Goal: Use online tool/utility: Utilize a website feature to perform a specific function

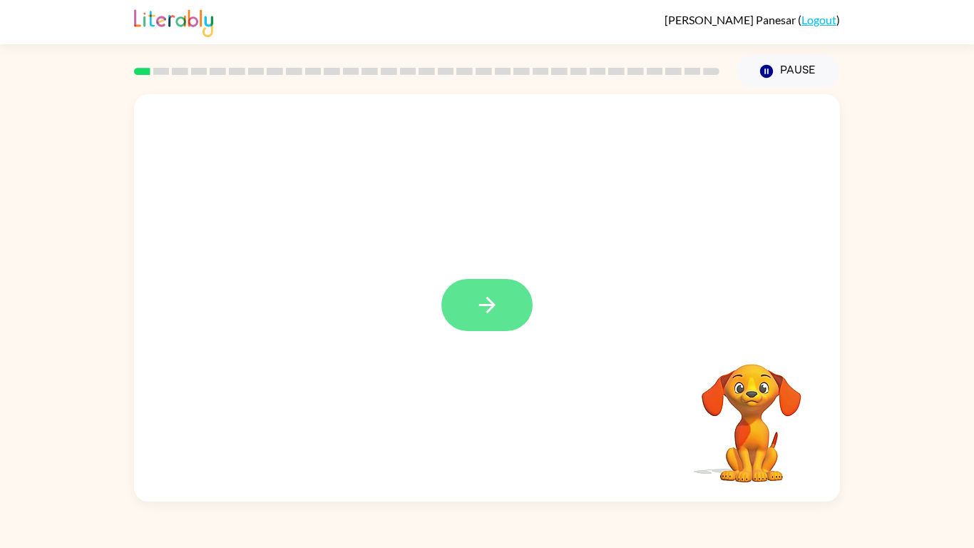
click at [475, 321] on button "button" at bounding box center [486, 305] width 91 height 52
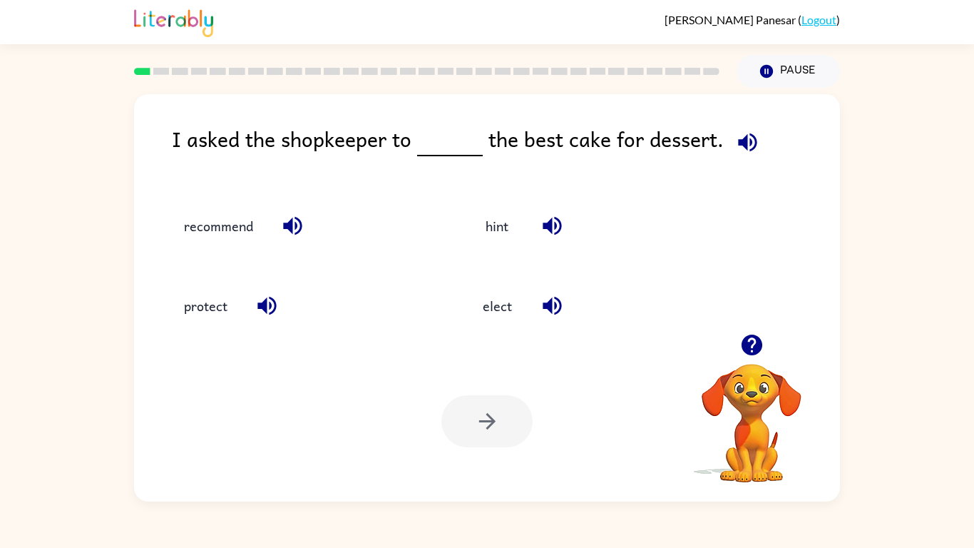
click at [736, 148] on icon "button" at bounding box center [747, 142] width 25 height 25
click at [199, 295] on button "protect" at bounding box center [206, 306] width 72 height 39
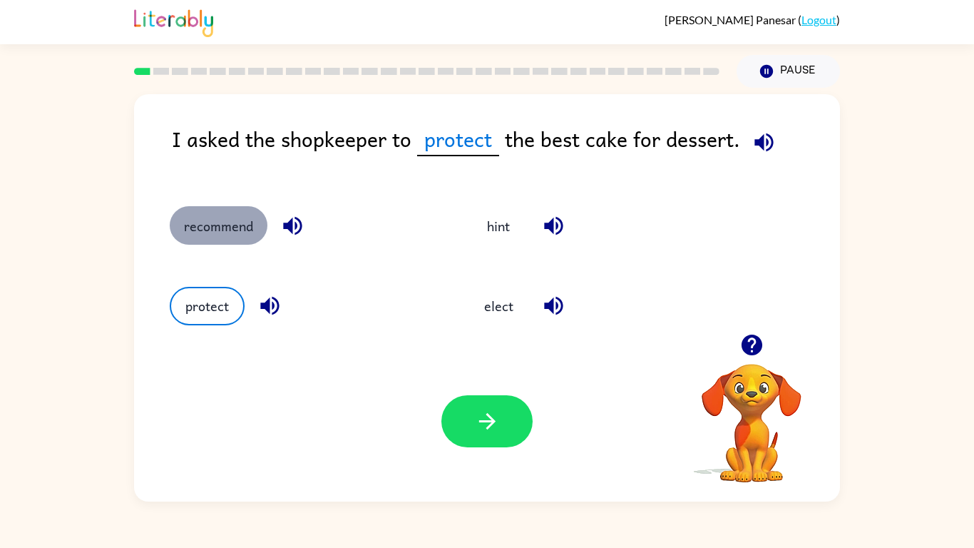
click at [207, 226] on button "recommend" at bounding box center [219, 225] width 98 height 39
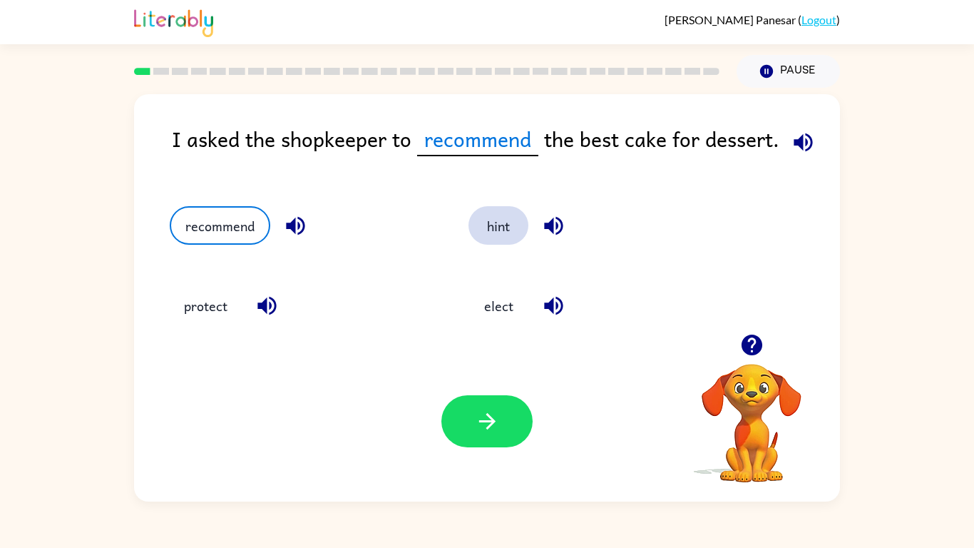
click at [494, 218] on button "hint" at bounding box center [499, 225] width 60 height 39
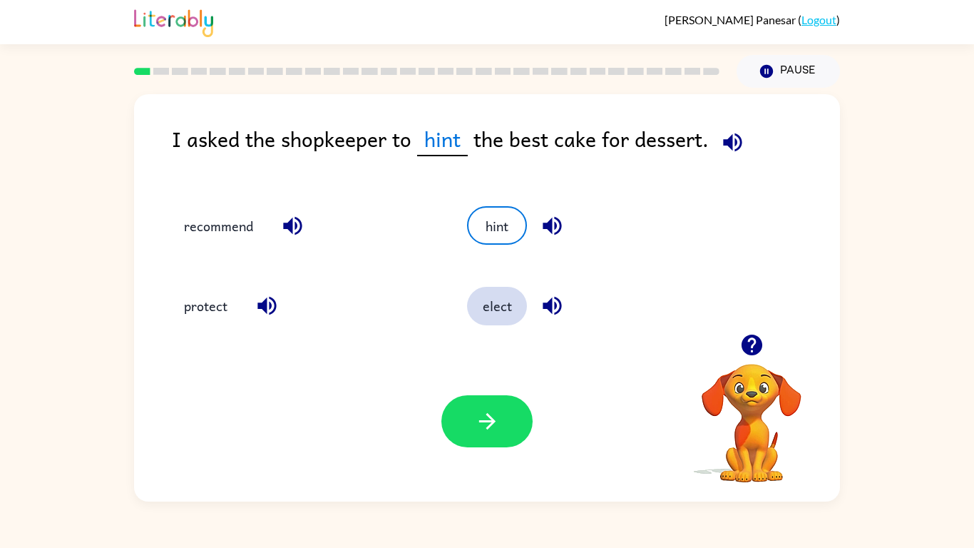
click at [491, 312] on button "elect" at bounding box center [497, 306] width 60 height 39
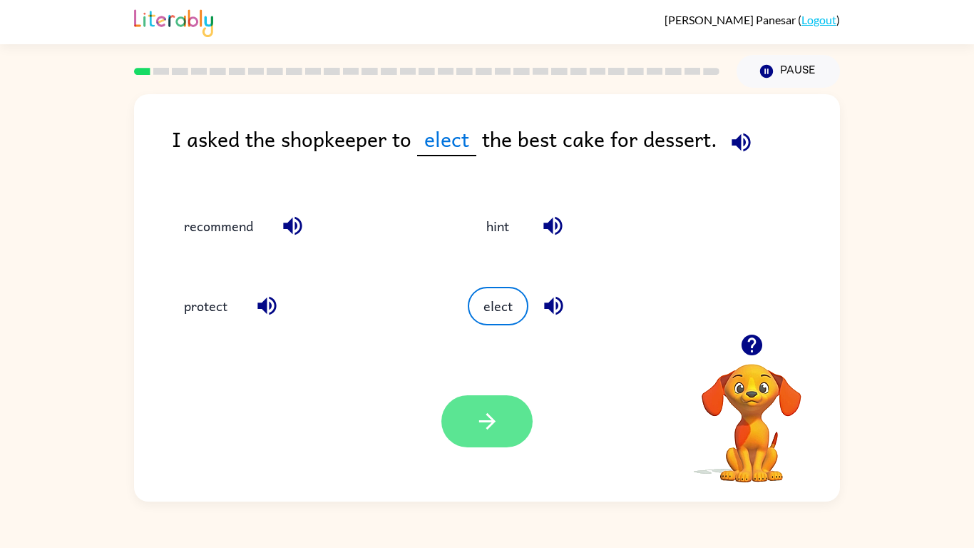
click at [479, 416] on icon "button" at bounding box center [487, 421] width 25 height 25
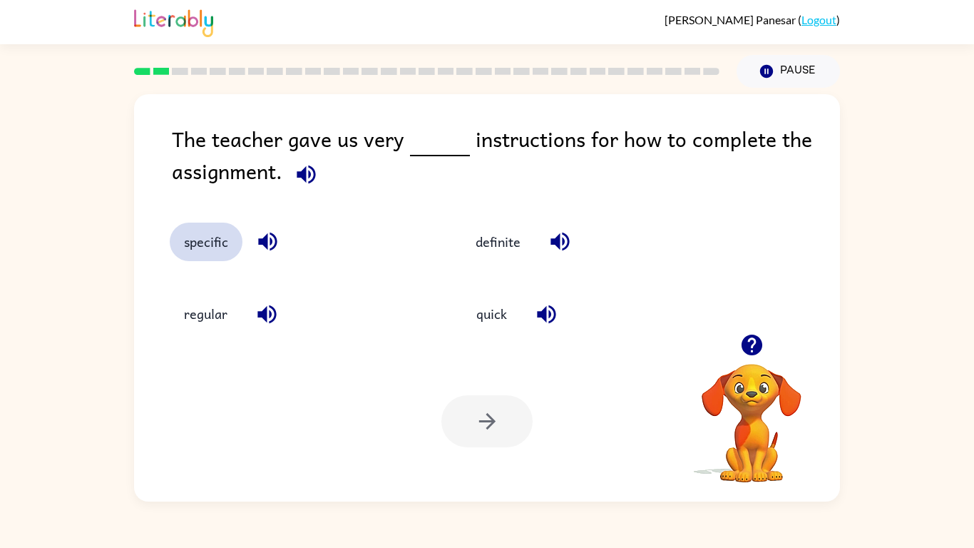
click at [203, 235] on button "specific" at bounding box center [206, 242] width 73 height 39
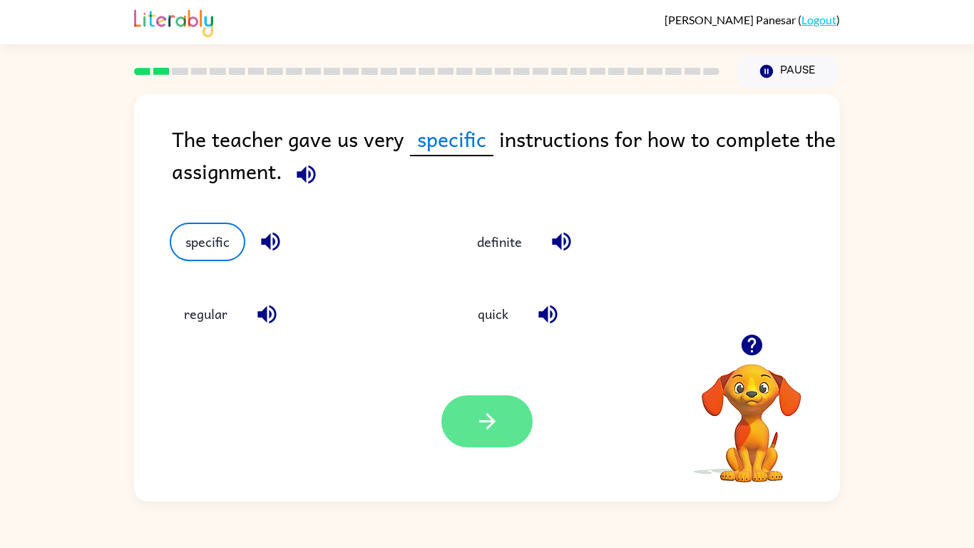
click at [485, 414] on icon "button" at bounding box center [487, 421] width 25 height 25
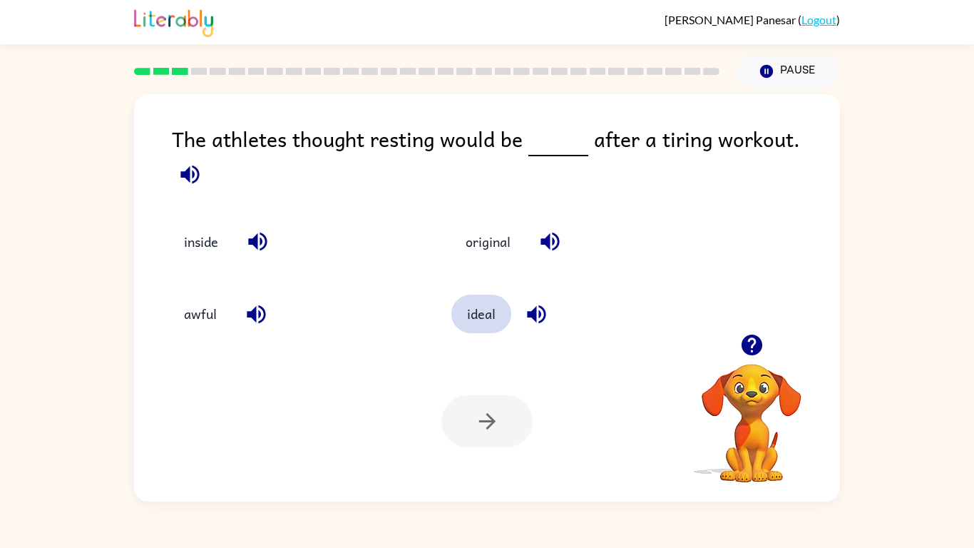
click at [494, 307] on button "ideal" at bounding box center [481, 314] width 60 height 39
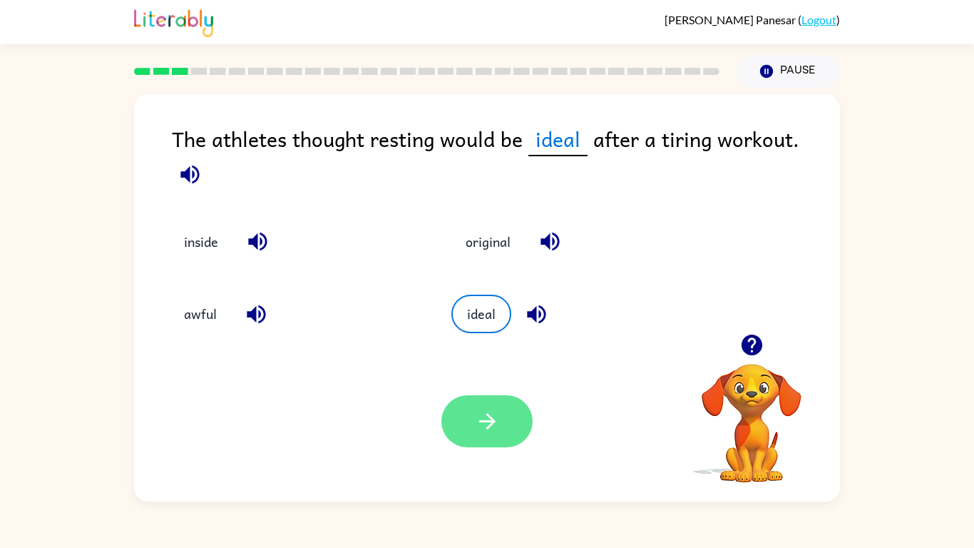
click at [485, 402] on button "button" at bounding box center [486, 421] width 91 height 52
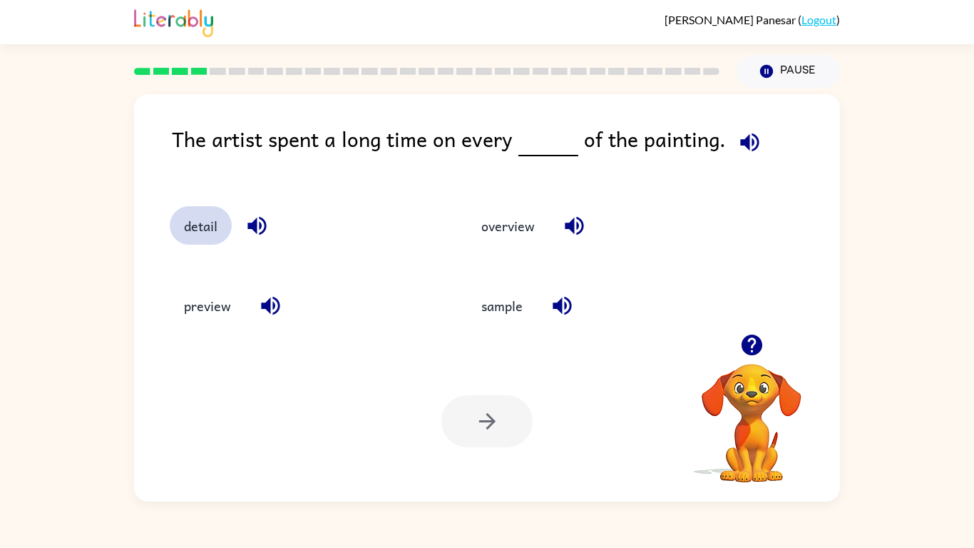
click at [214, 239] on button "detail" at bounding box center [201, 225] width 62 height 39
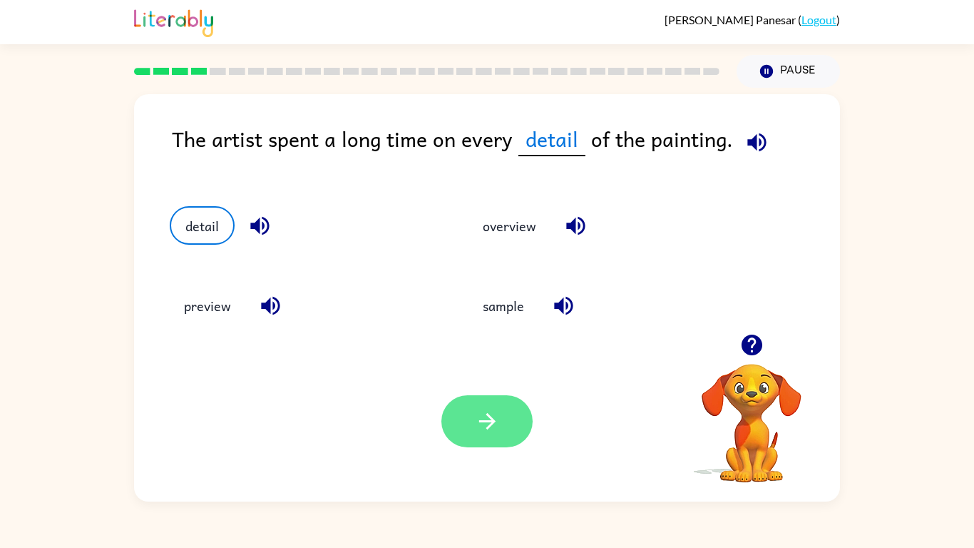
click at [491, 412] on icon "button" at bounding box center [487, 421] width 25 height 25
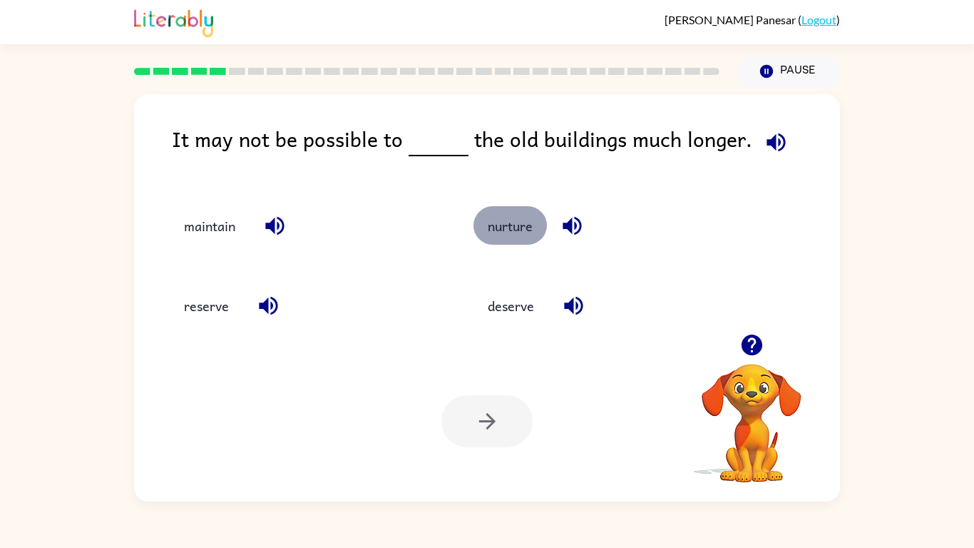
click at [489, 235] on button "nurture" at bounding box center [510, 225] width 73 height 39
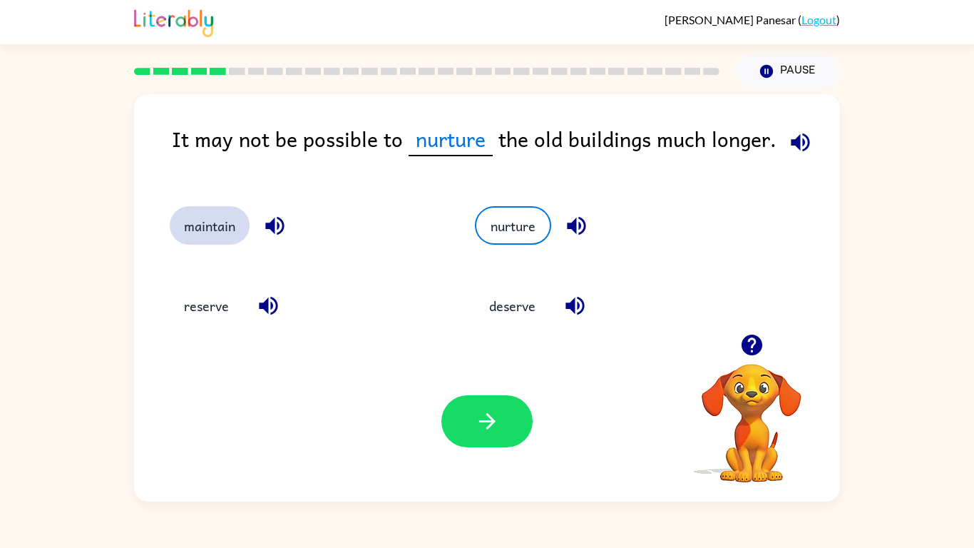
click at [209, 244] on button "maintain" at bounding box center [210, 225] width 80 height 39
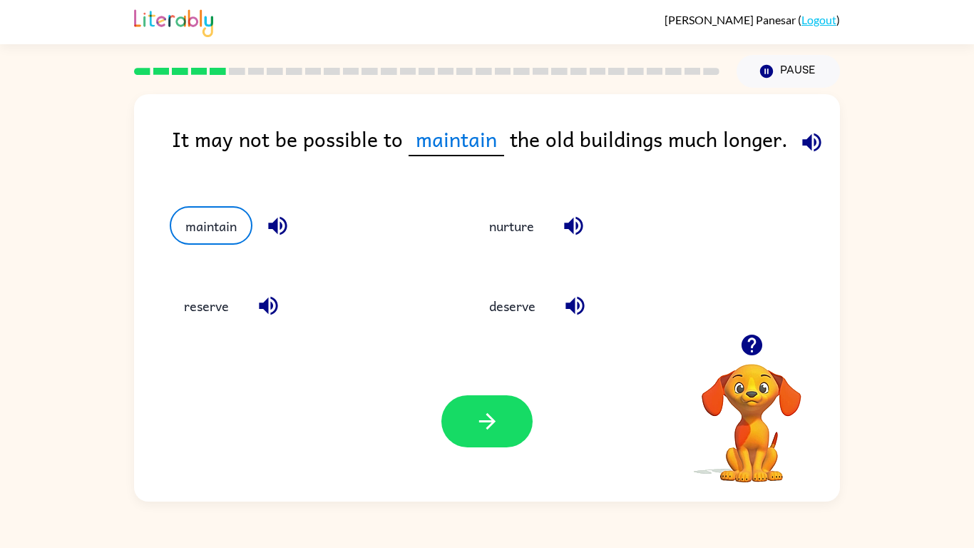
click at [212, 260] on div "reserve" at bounding box center [295, 300] width 305 height 80
click at [469, 406] on button "button" at bounding box center [486, 421] width 91 height 52
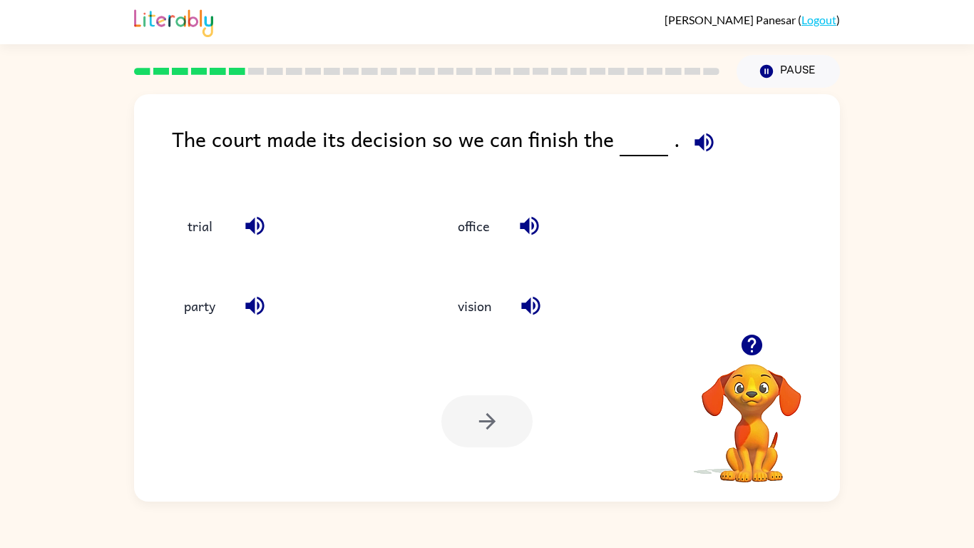
click at [384, 354] on div "Your browser must support playing .mp4 files to use Literably. Please try using…" at bounding box center [487, 421] width 706 height 160
click at [184, 220] on button "trial" at bounding box center [200, 225] width 60 height 39
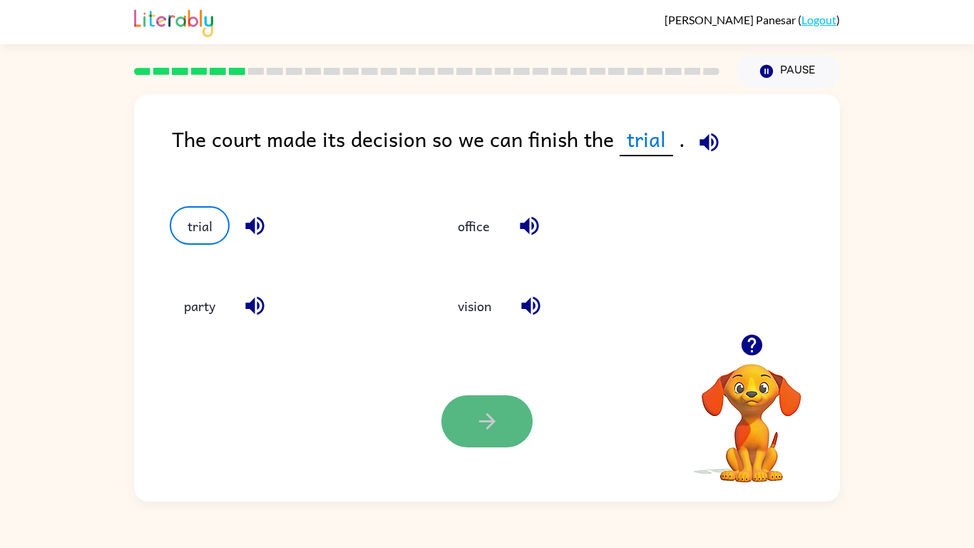
click at [490, 418] on icon "button" at bounding box center [487, 421] width 16 height 16
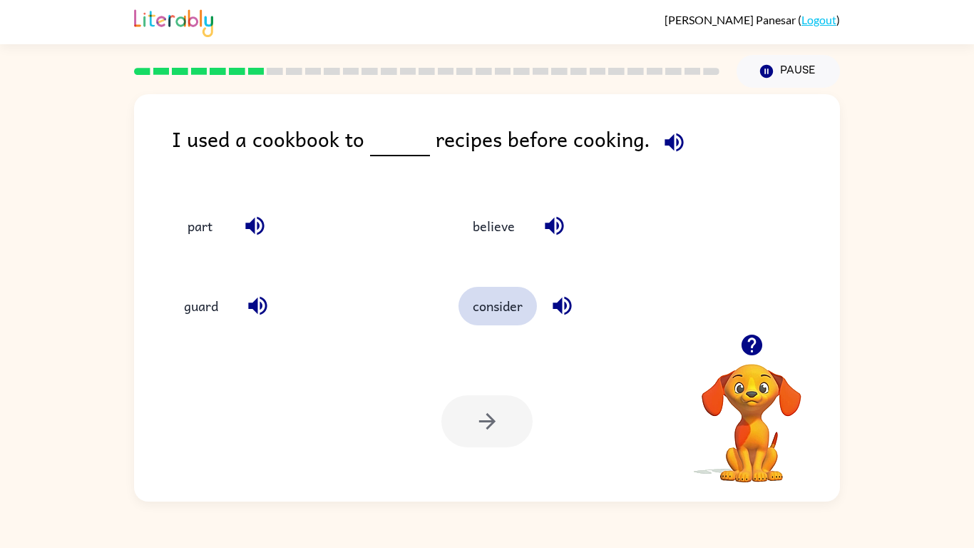
click at [509, 316] on button "consider" at bounding box center [498, 306] width 78 height 39
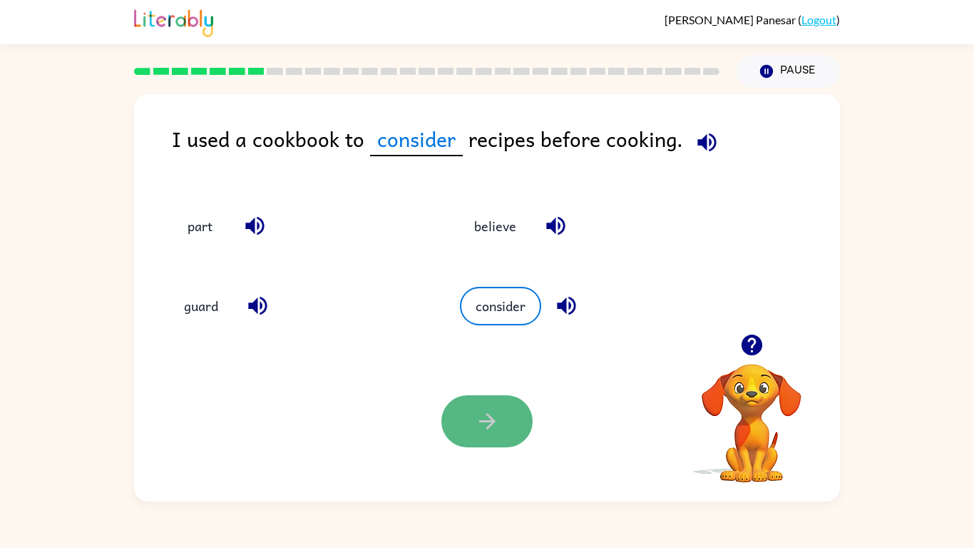
click at [502, 421] on button "button" at bounding box center [486, 421] width 91 height 52
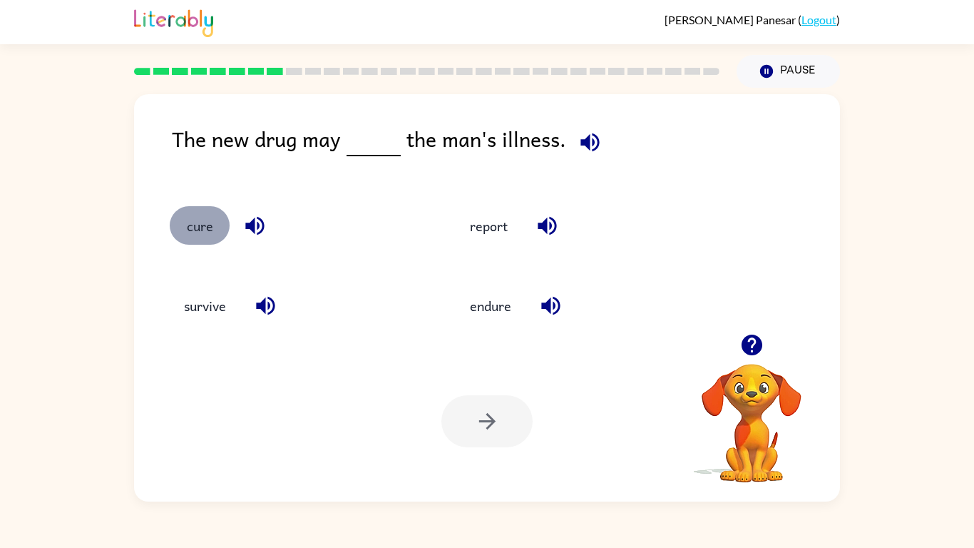
click at [175, 230] on button "cure" at bounding box center [200, 225] width 60 height 39
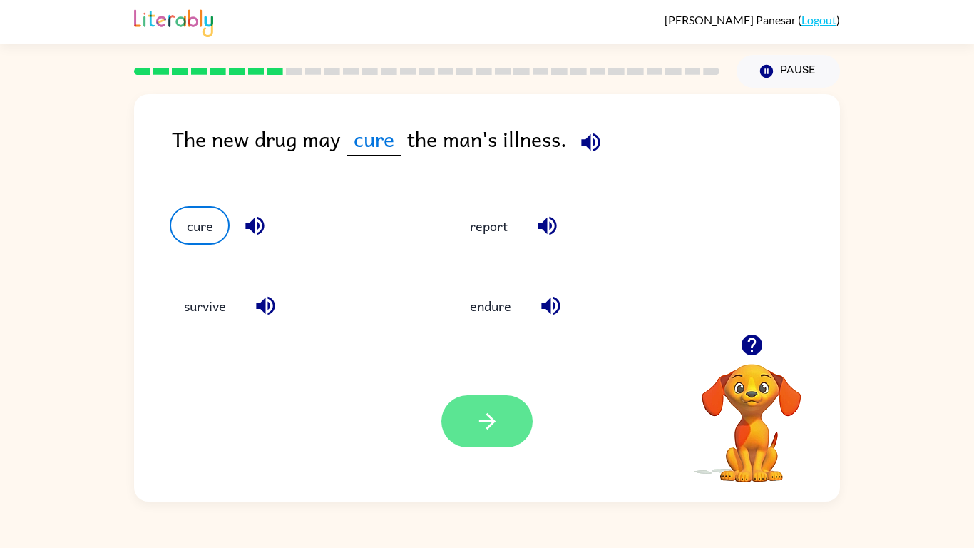
click at [466, 434] on button "button" at bounding box center [486, 421] width 91 height 52
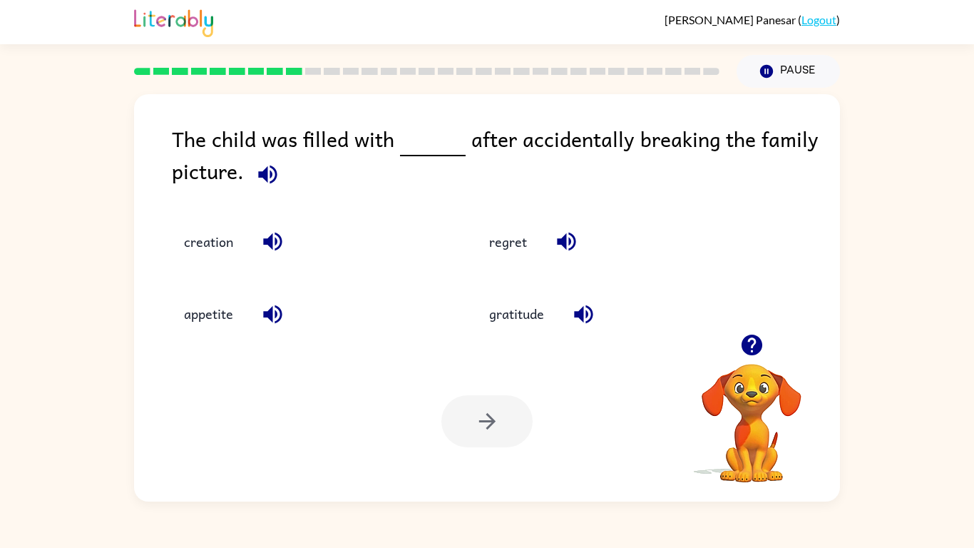
click at [368, 289] on div "appetite" at bounding box center [295, 303] width 305 height 72
click at [514, 252] on button "regret" at bounding box center [508, 242] width 66 height 39
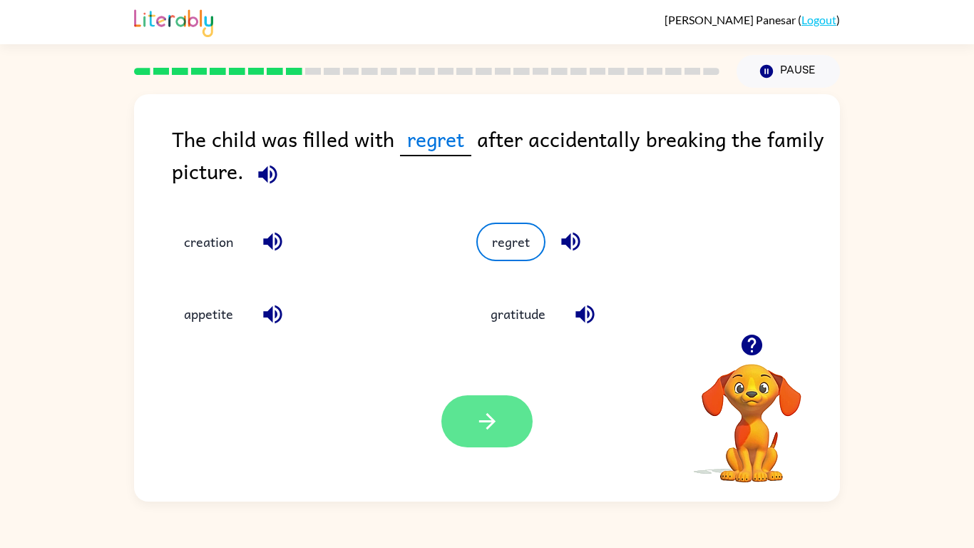
click at [485, 431] on icon "button" at bounding box center [487, 421] width 25 height 25
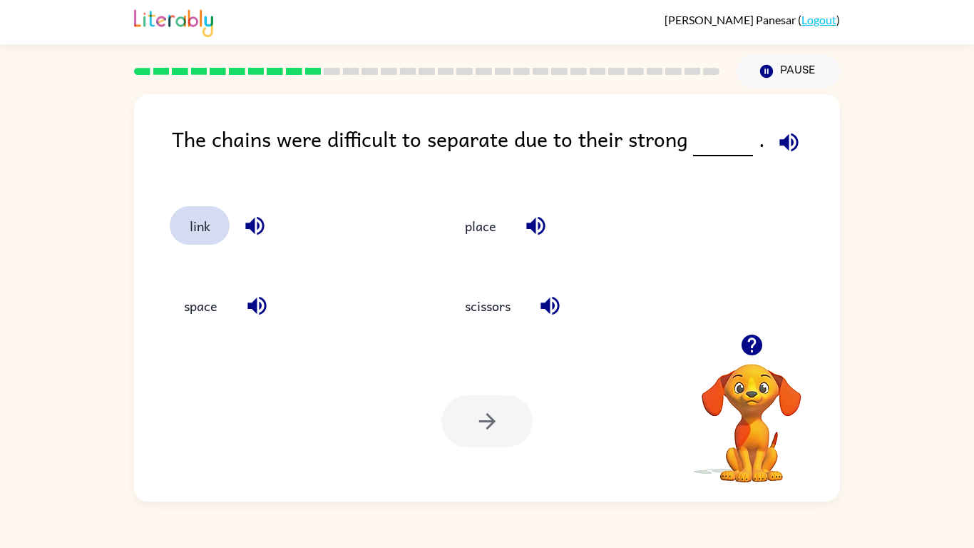
click at [208, 237] on button "link" at bounding box center [200, 225] width 60 height 39
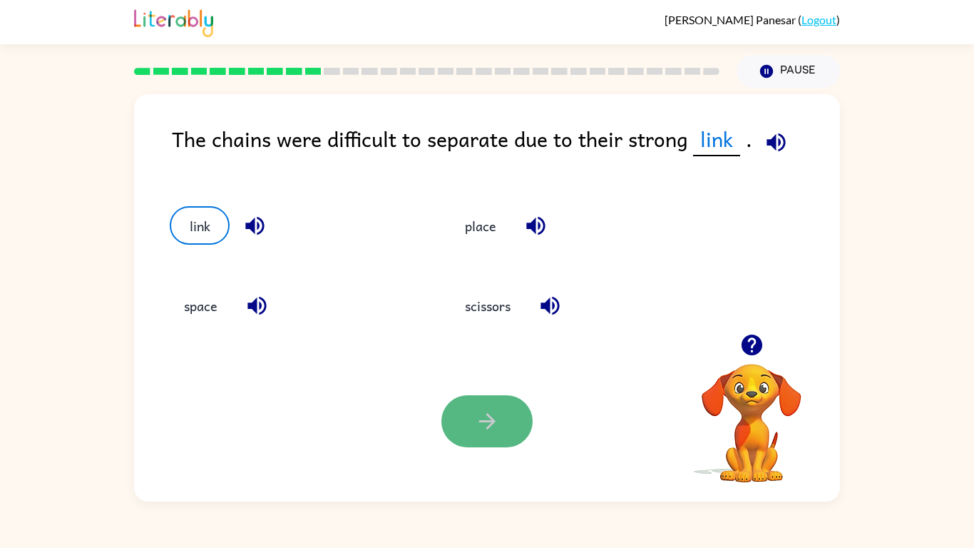
click at [502, 421] on button "button" at bounding box center [486, 421] width 91 height 52
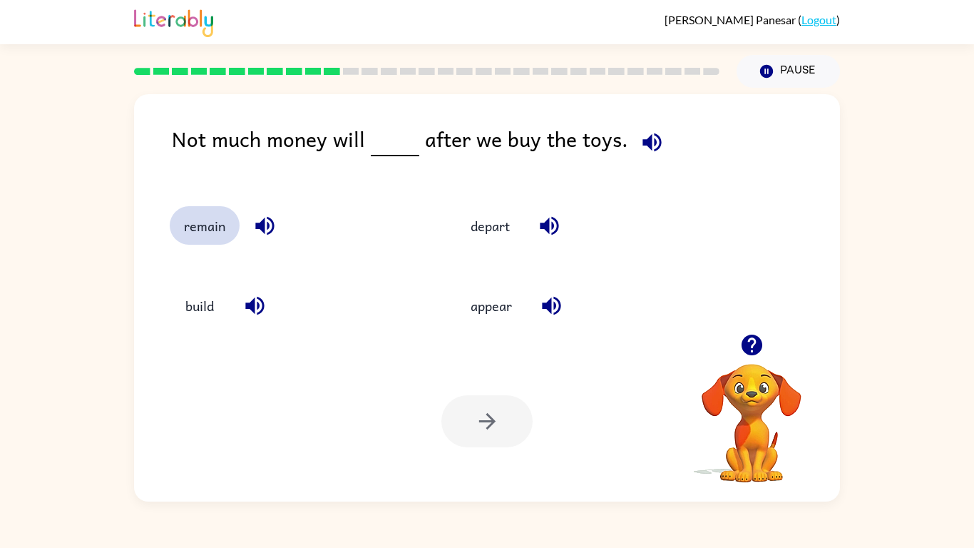
click at [208, 237] on button "remain" at bounding box center [205, 225] width 70 height 39
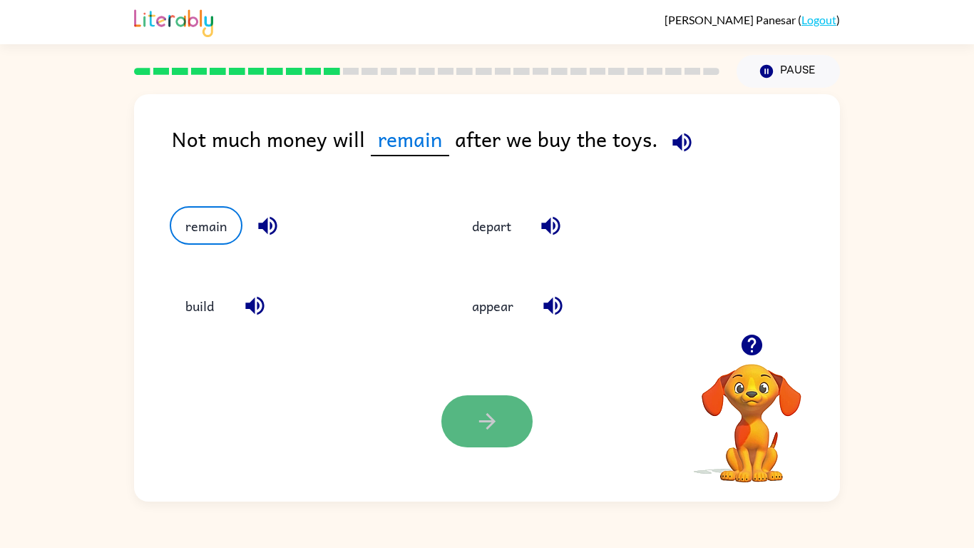
click at [492, 426] on icon "button" at bounding box center [487, 421] width 25 height 25
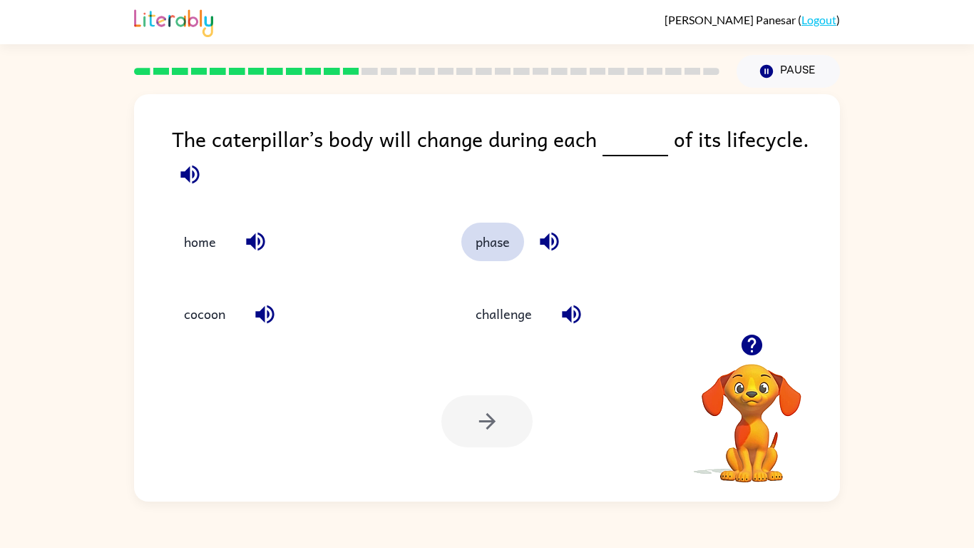
click at [485, 252] on button "phase" at bounding box center [492, 242] width 63 height 39
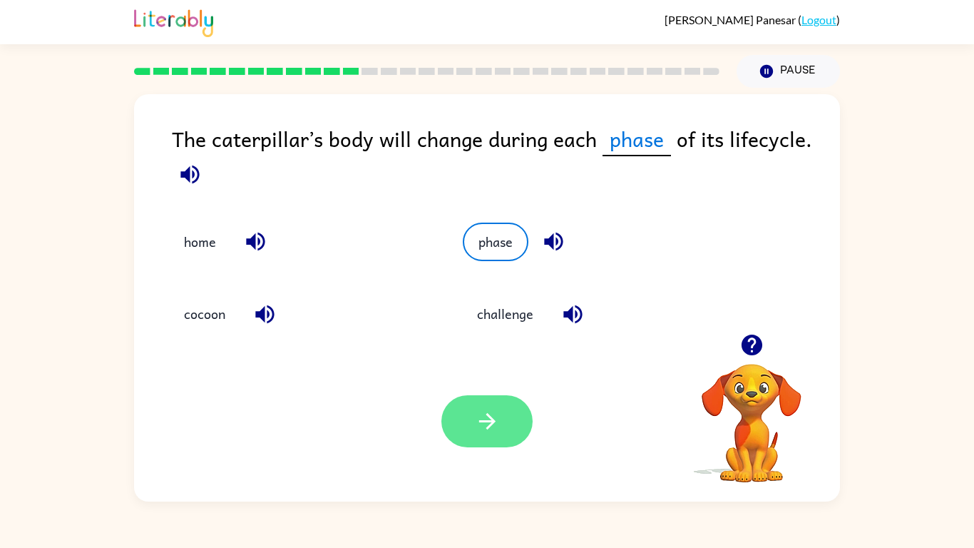
click at [504, 402] on button "button" at bounding box center [486, 421] width 91 height 52
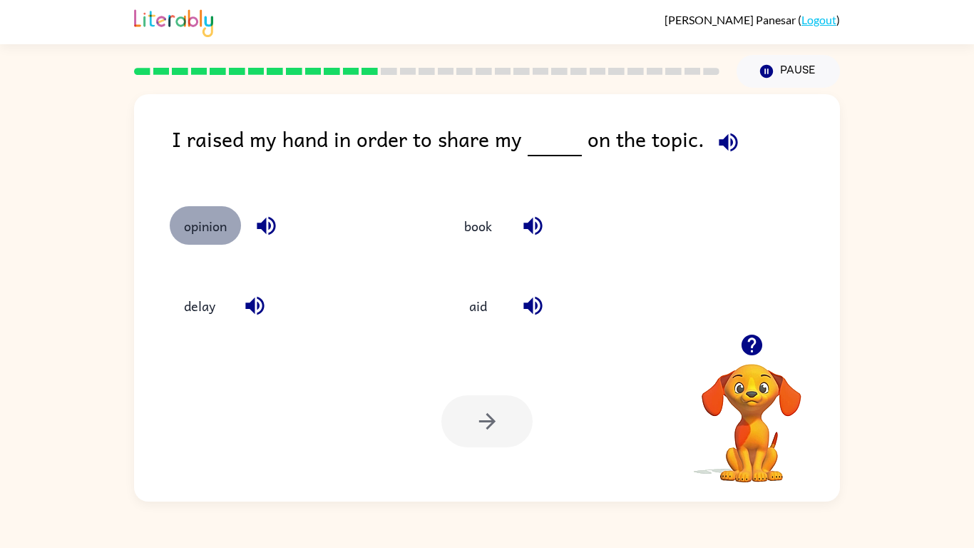
click at [193, 227] on button "opinion" at bounding box center [205, 225] width 71 height 39
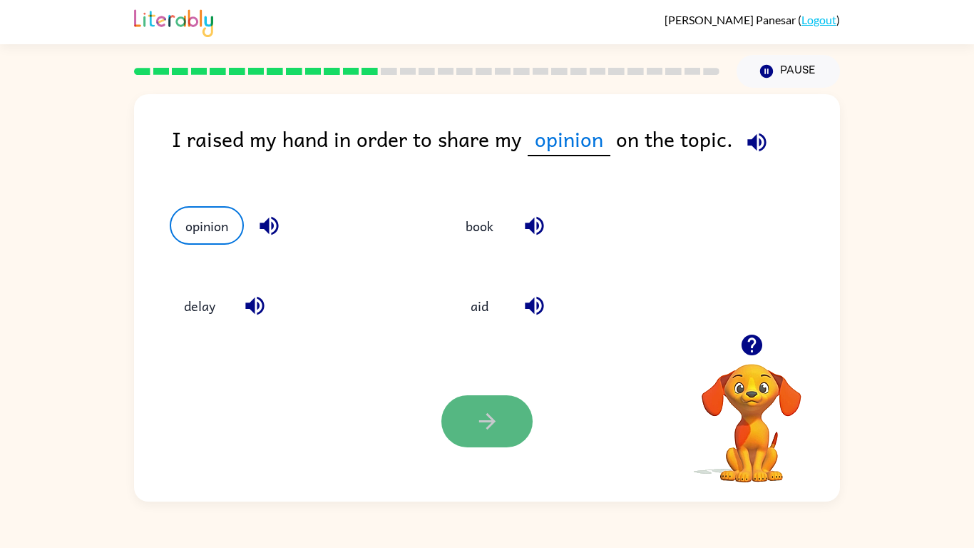
click at [500, 415] on button "button" at bounding box center [486, 421] width 91 height 52
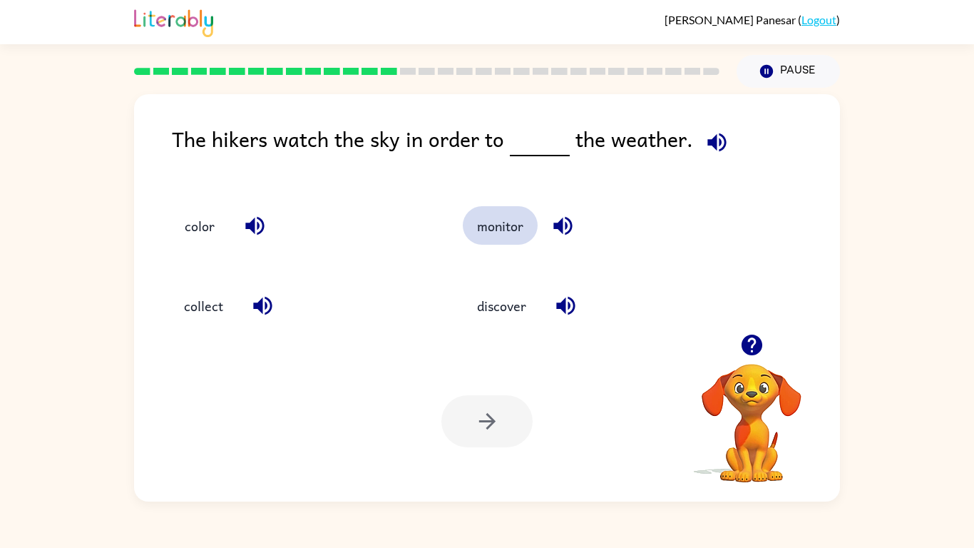
click at [481, 235] on button "monitor" at bounding box center [500, 225] width 75 height 39
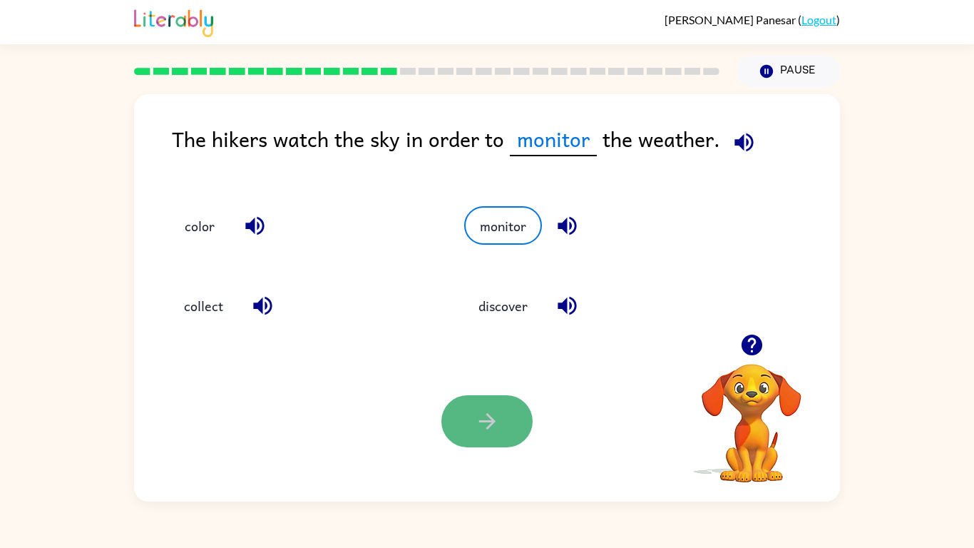
click at [468, 419] on button "button" at bounding box center [486, 421] width 91 height 52
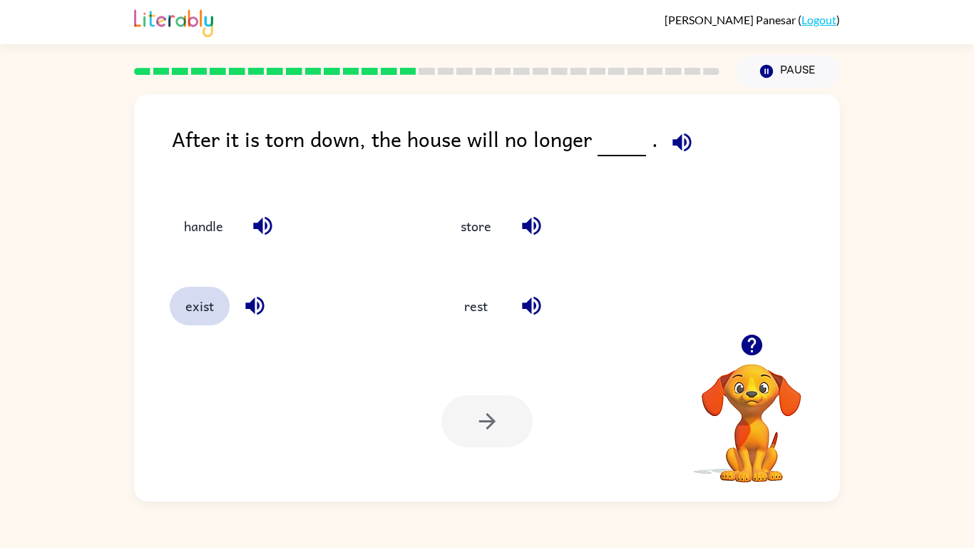
click at [194, 292] on button "exist" at bounding box center [200, 306] width 60 height 39
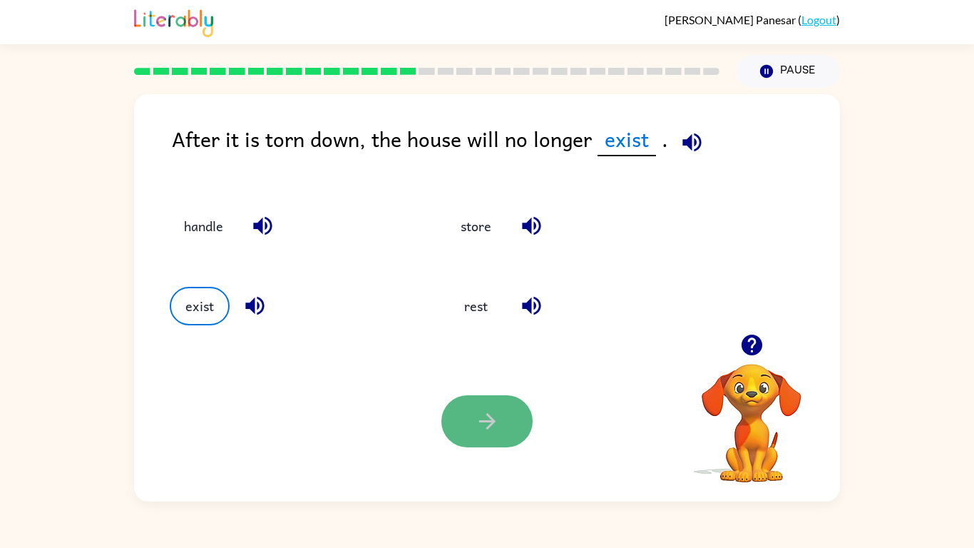
click at [489, 419] on icon "button" at bounding box center [487, 421] width 25 height 25
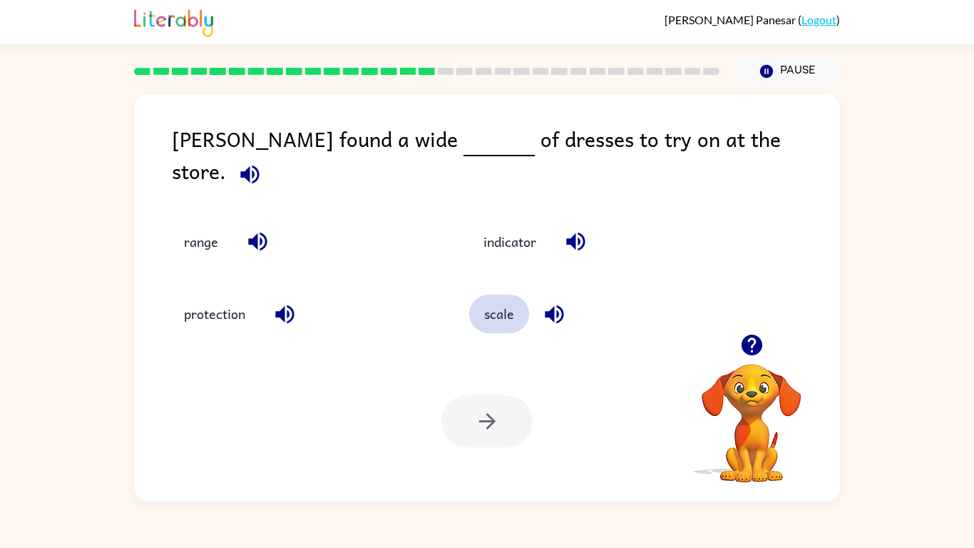
click at [497, 316] on button "scale" at bounding box center [499, 314] width 60 height 39
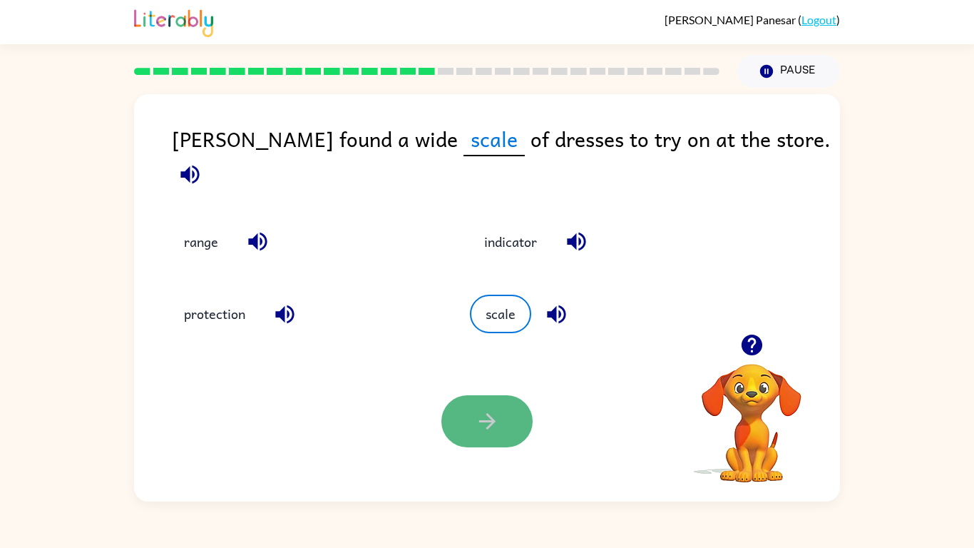
click at [473, 433] on button "button" at bounding box center [486, 421] width 91 height 52
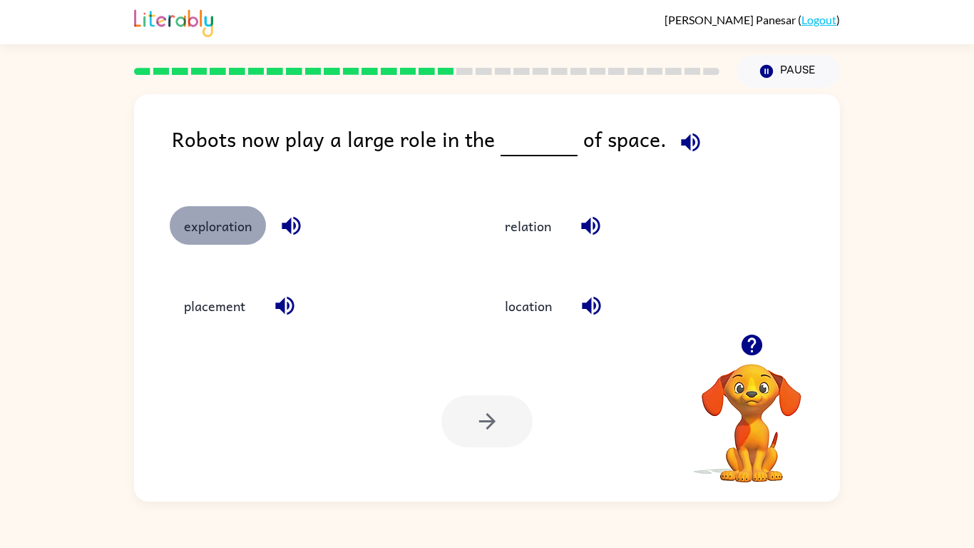
click at [228, 216] on button "exploration" at bounding box center [218, 225] width 96 height 39
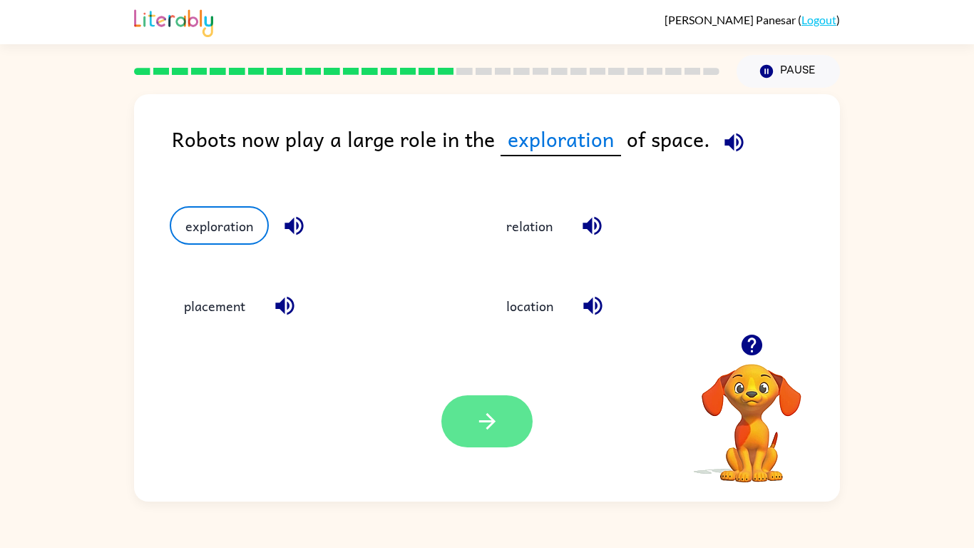
click at [481, 426] on icon "button" at bounding box center [487, 421] width 25 height 25
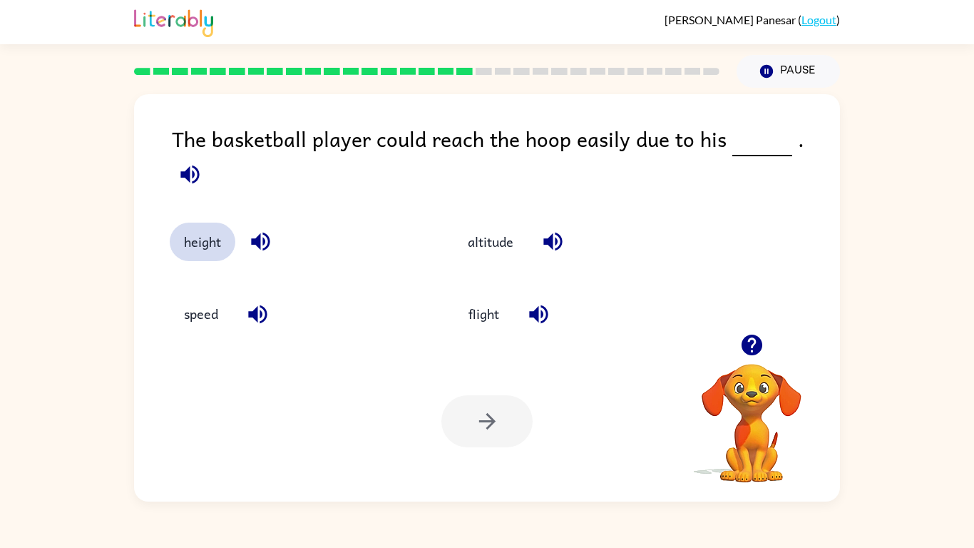
click at [194, 225] on button "height" at bounding box center [203, 242] width 66 height 39
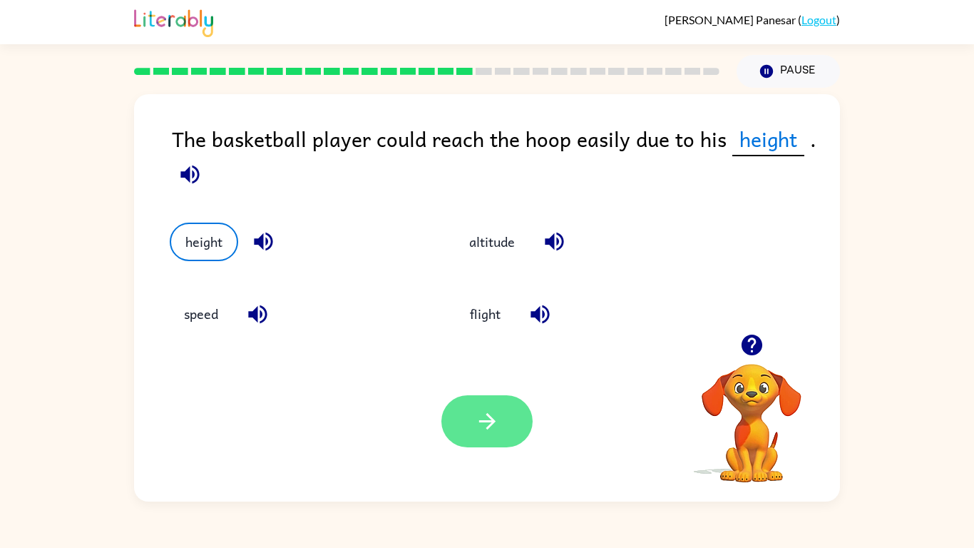
click at [507, 429] on button "button" at bounding box center [486, 421] width 91 height 52
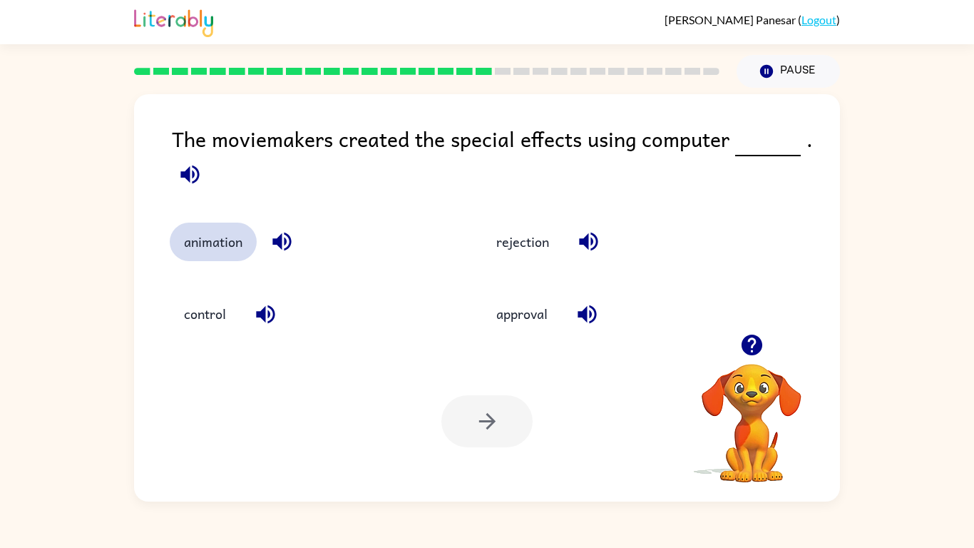
click at [223, 245] on button "animation" at bounding box center [213, 242] width 87 height 39
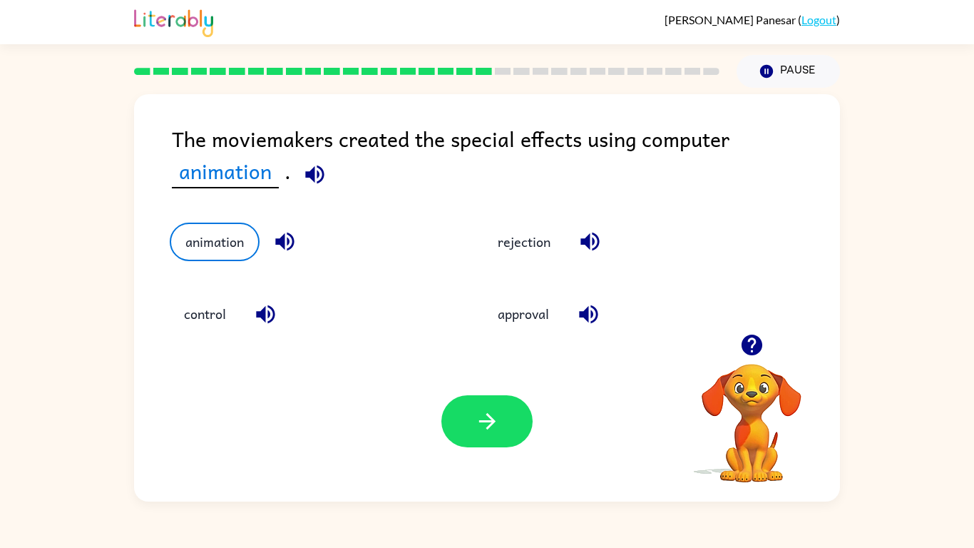
click at [302, 180] on icon "button" at bounding box center [314, 174] width 25 height 25
click at [526, 392] on div "Your browser must support playing .mp4 files to use Literably. Please try using…" at bounding box center [487, 421] width 706 height 160
click at [469, 398] on button "button" at bounding box center [486, 421] width 91 height 52
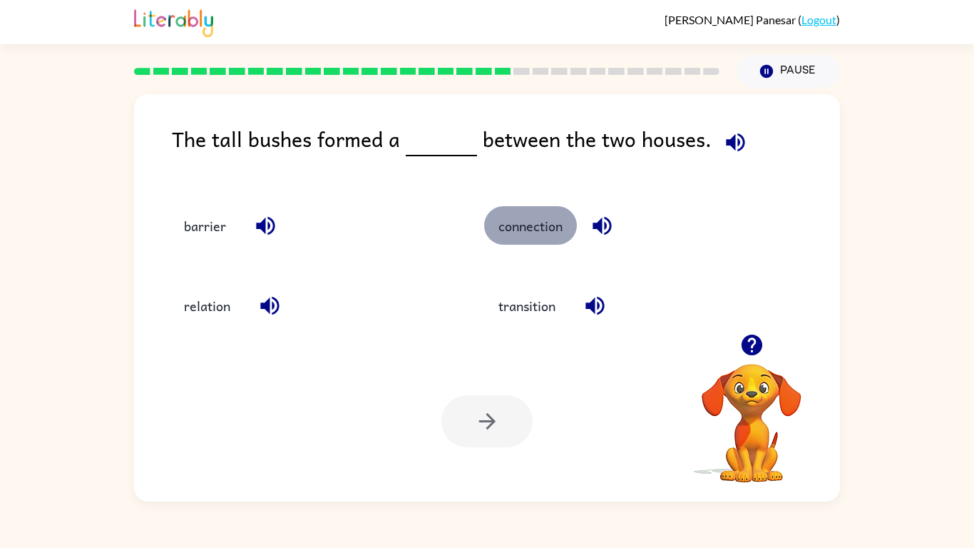
click at [504, 227] on button "connection" at bounding box center [530, 225] width 93 height 39
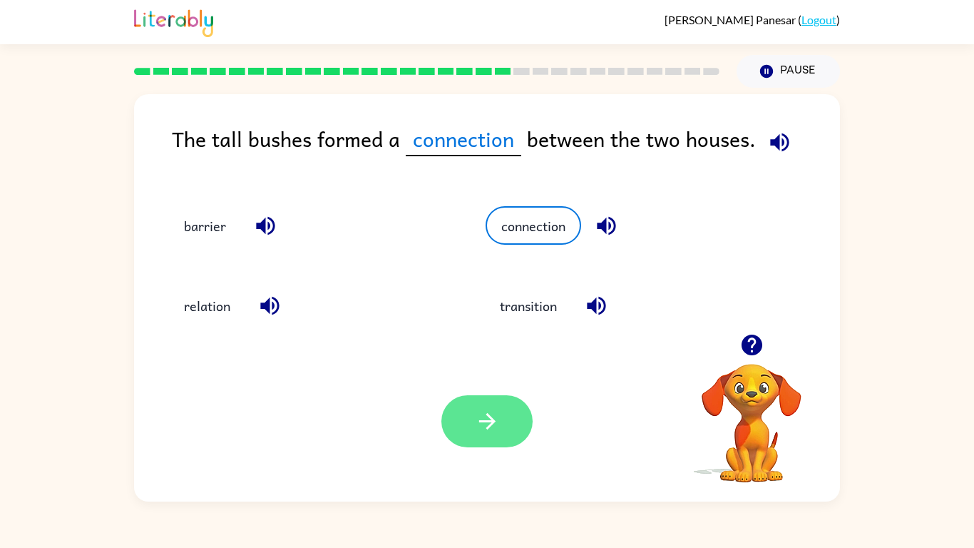
click at [465, 418] on button "button" at bounding box center [486, 421] width 91 height 52
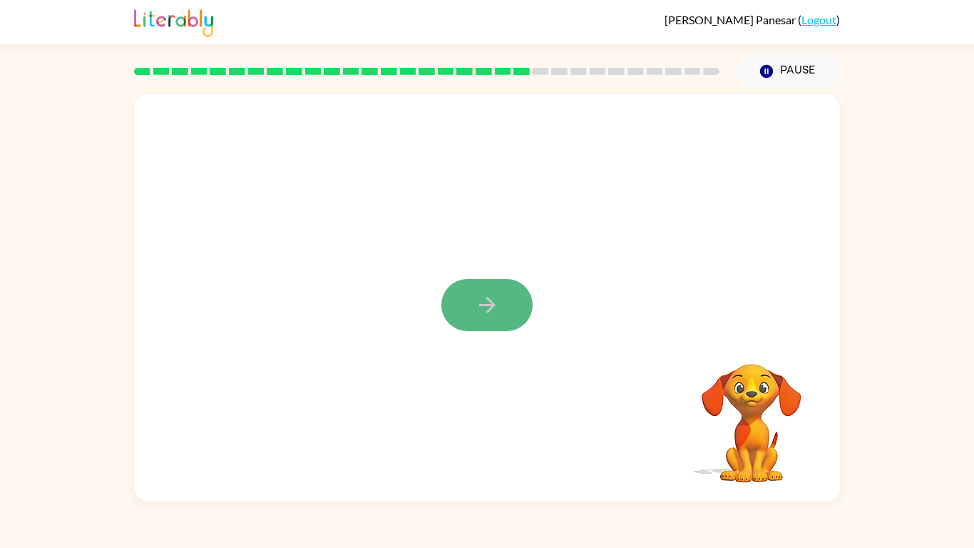
click at [476, 315] on icon "button" at bounding box center [487, 304] width 25 height 25
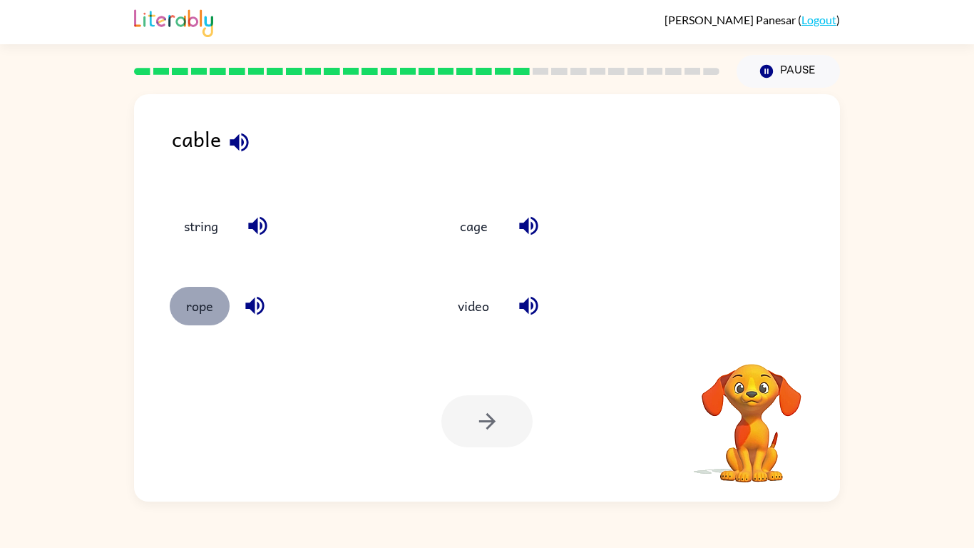
click at [204, 310] on button "rope" at bounding box center [200, 306] width 60 height 39
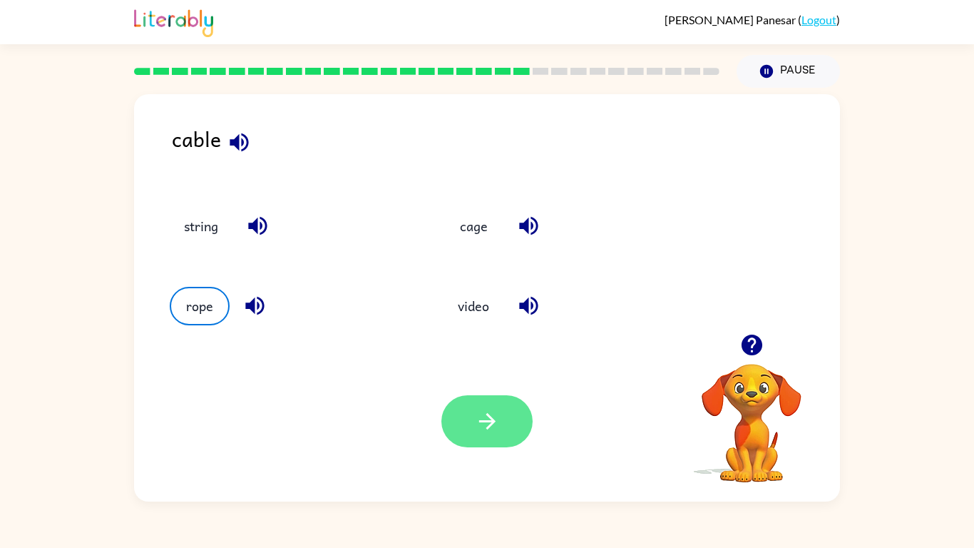
click at [520, 434] on button "button" at bounding box center [486, 421] width 91 height 52
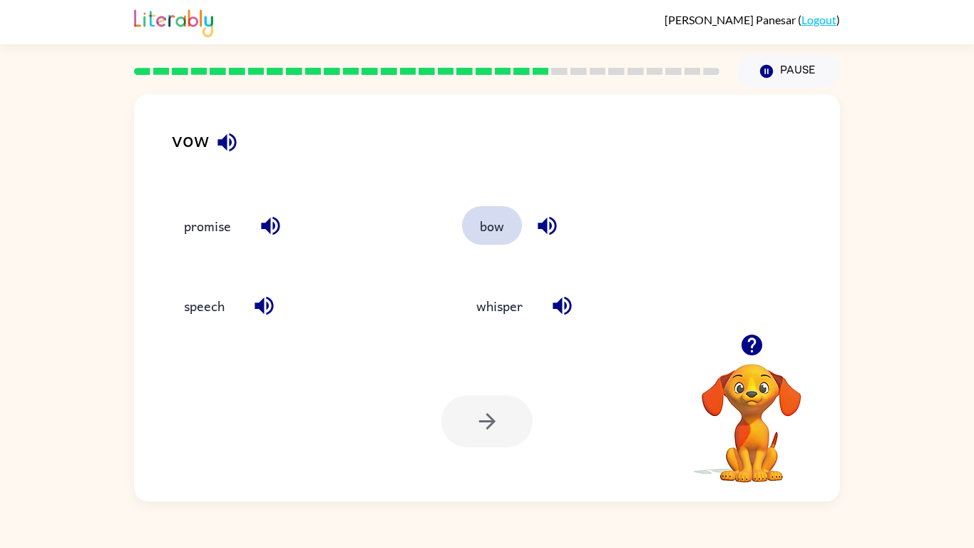
click at [515, 225] on button "bow" at bounding box center [492, 225] width 60 height 39
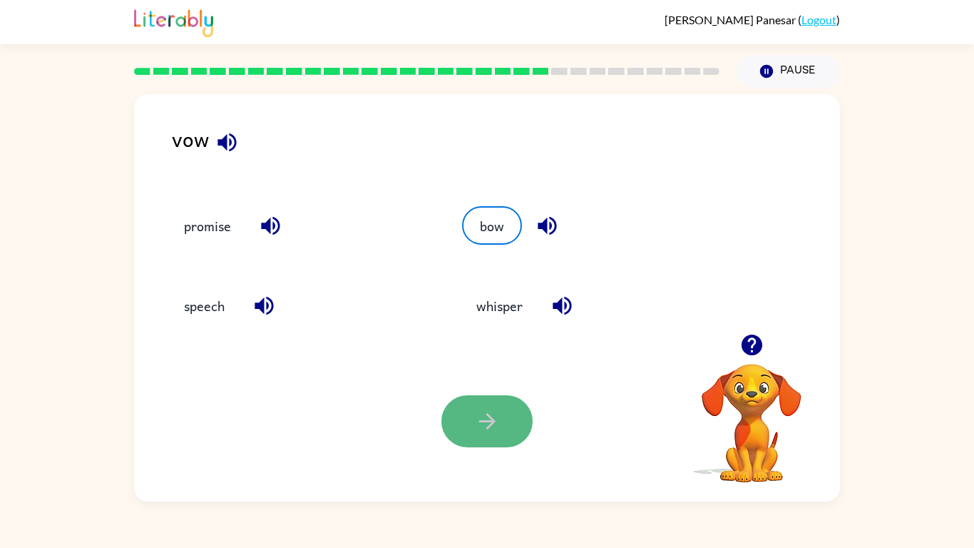
click at [495, 420] on icon "button" at bounding box center [487, 421] width 25 height 25
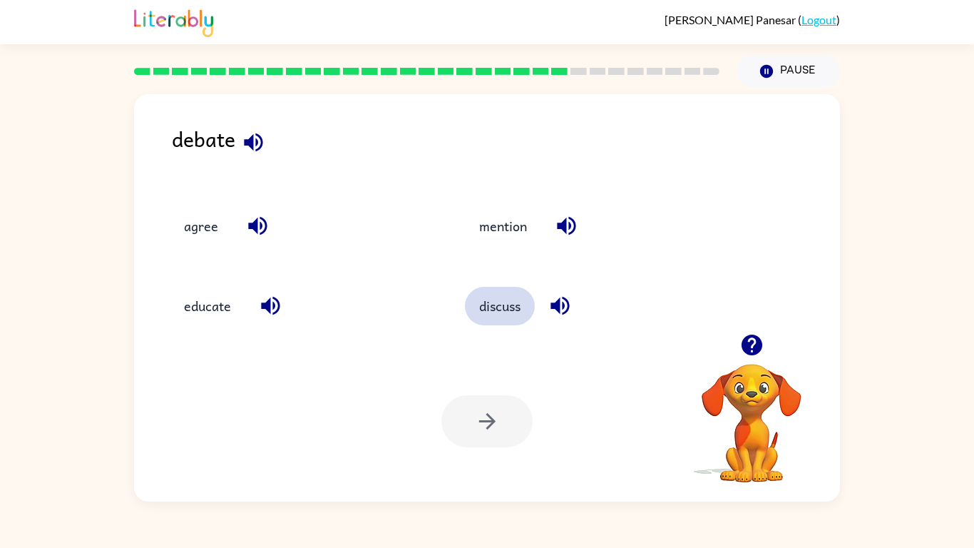
click at [486, 303] on button "discuss" at bounding box center [500, 306] width 70 height 39
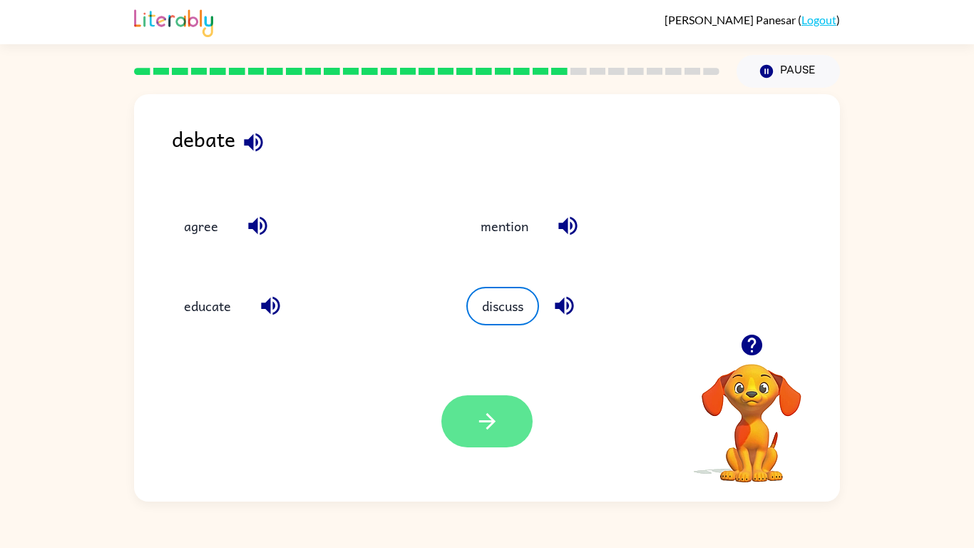
click at [474, 407] on button "button" at bounding box center [486, 421] width 91 height 52
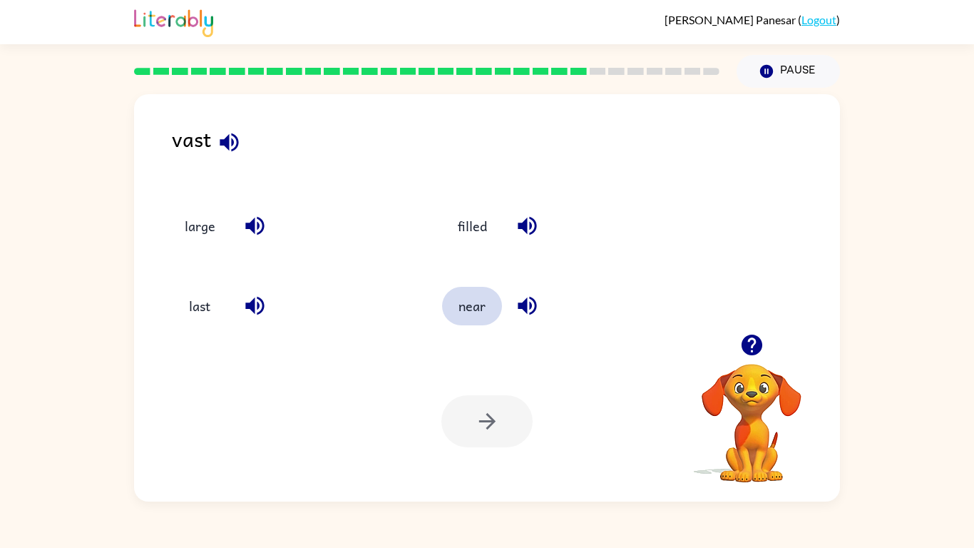
click at [455, 302] on button "near" at bounding box center [472, 306] width 60 height 39
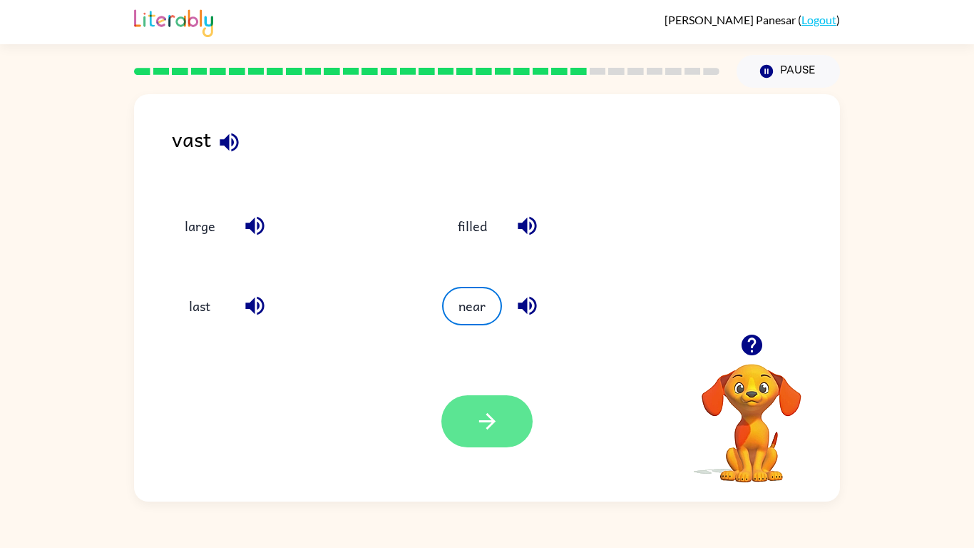
click at [485, 431] on icon "button" at bounding box center [487, 421] width 25 height 25
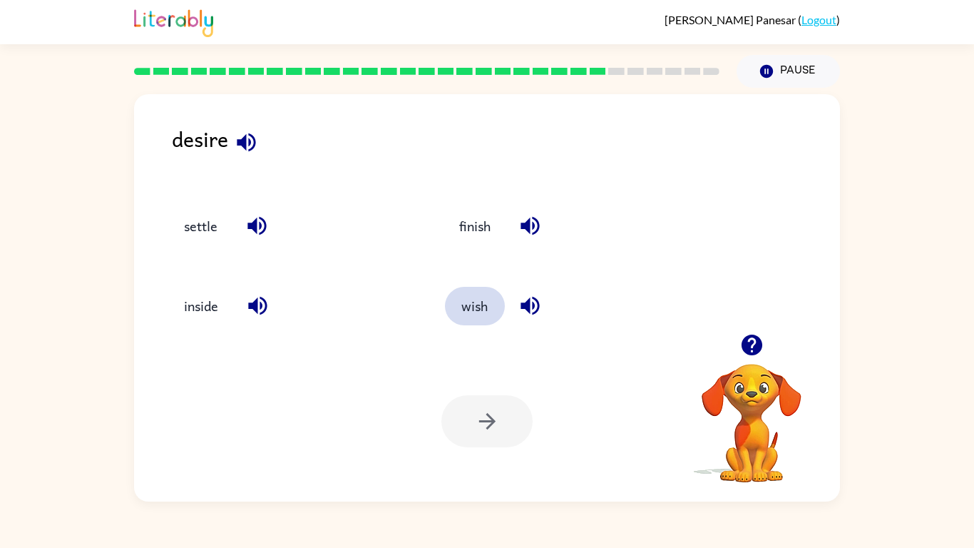
click at [463, 306] on button "wish" at bounding box center [475, 306] width 60 height 39
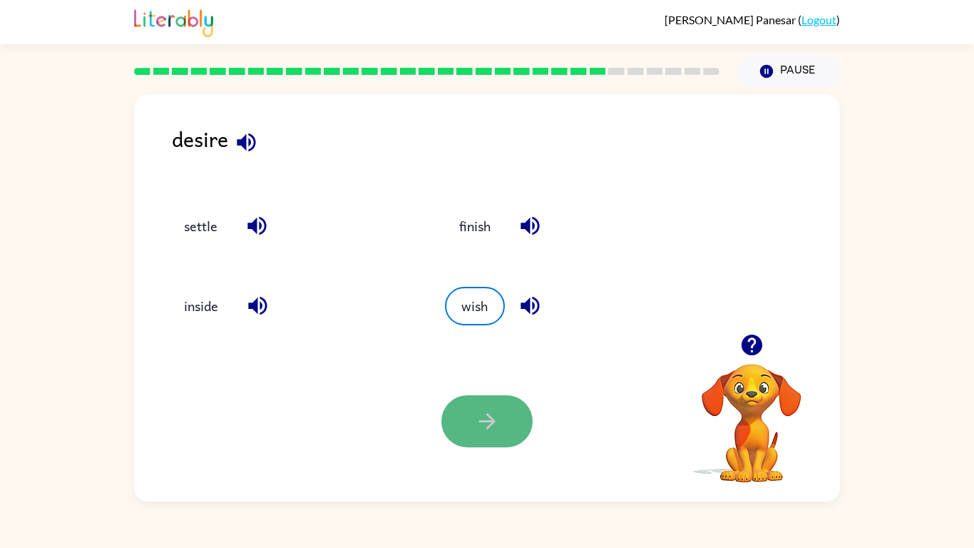
click at [478, 444] on button "button" at bounding box center [486, 421] width 91 height 52
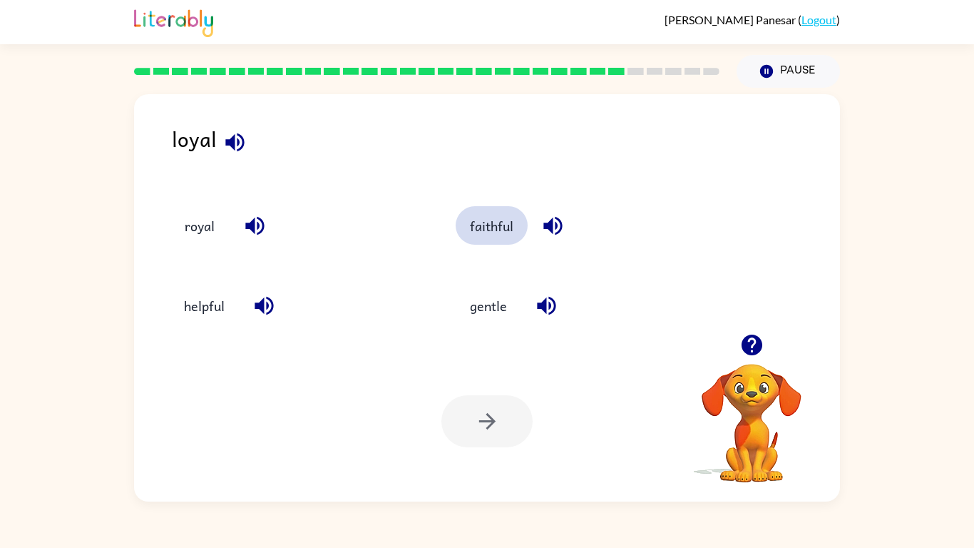
click at [492, 239] on button "faithful" at bounding box center [492, 225] width 72 height 39
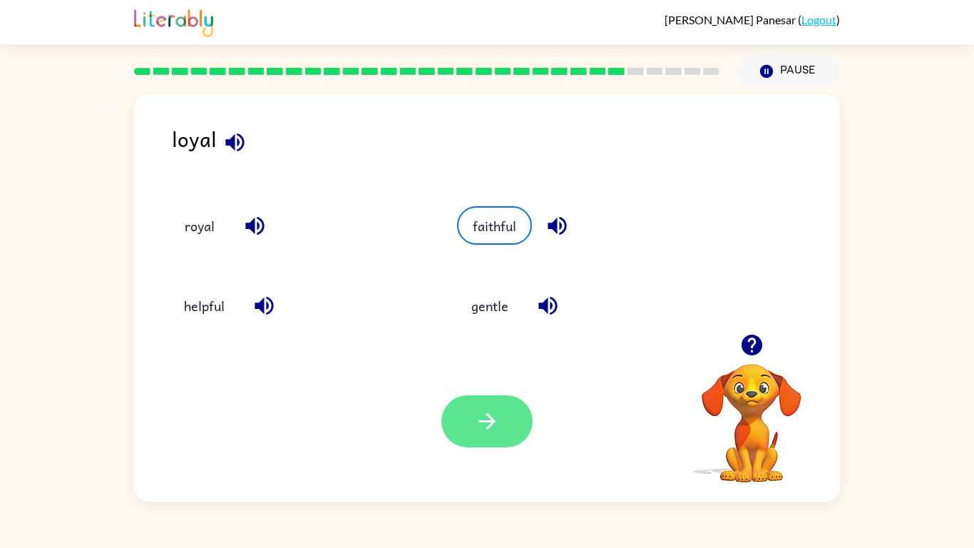
click at [499, 431] on button "button" at bounding box center [486, 421] width 91 height 52
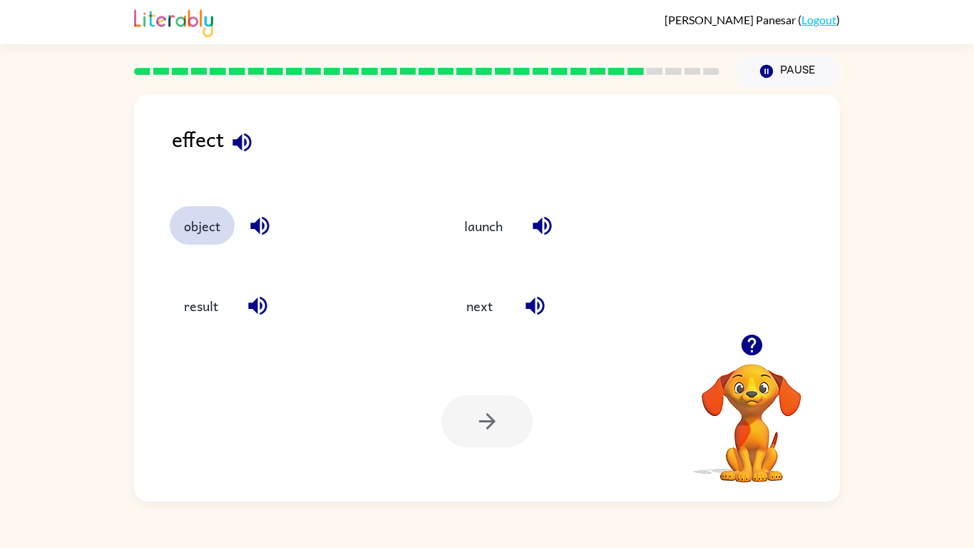
click at [200, 236] on button "object" at bounding box center [202, 225] width 65 height 39
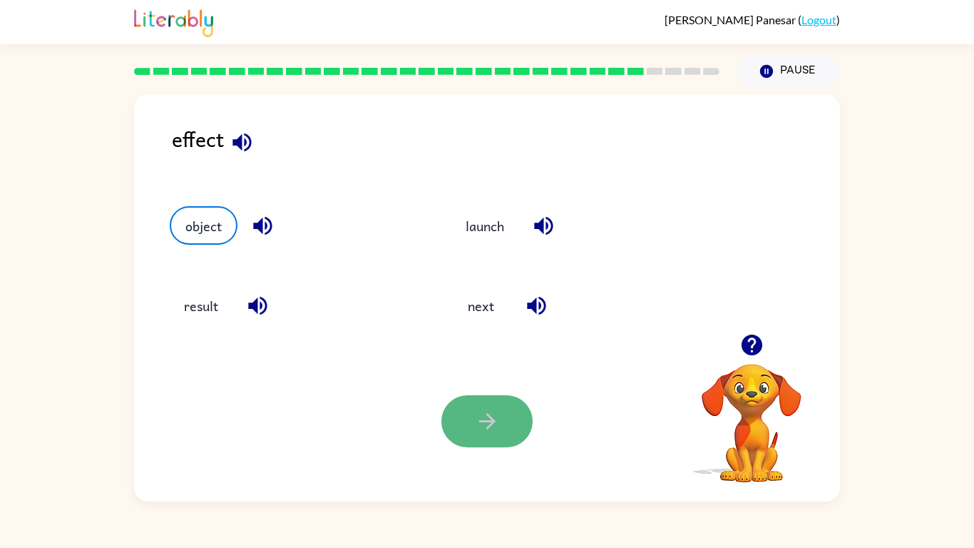
click at [451, 414] on button "button" at bounding box center [486, 421] width 91 height 52
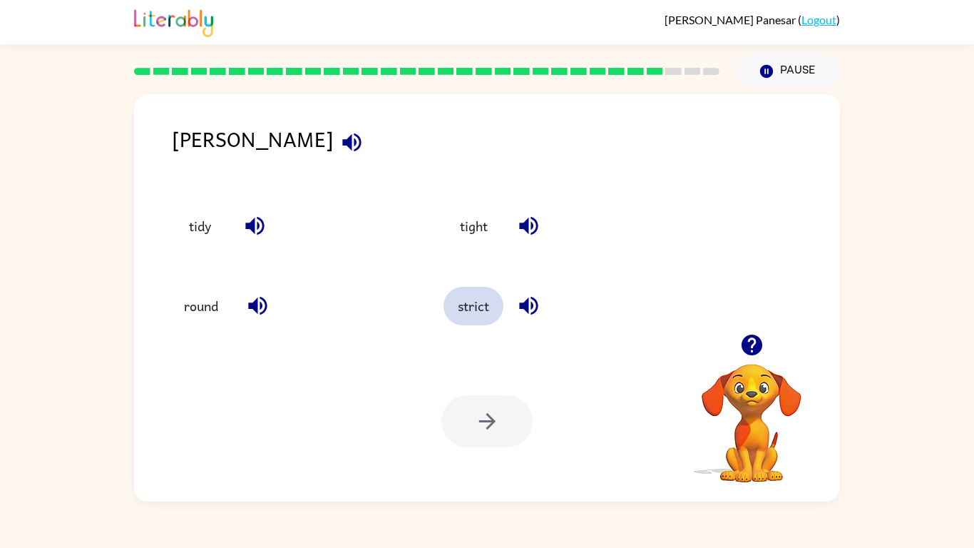
click at [465, 305] on button "strict" at bounding box center [474, 306] width 60 height 39
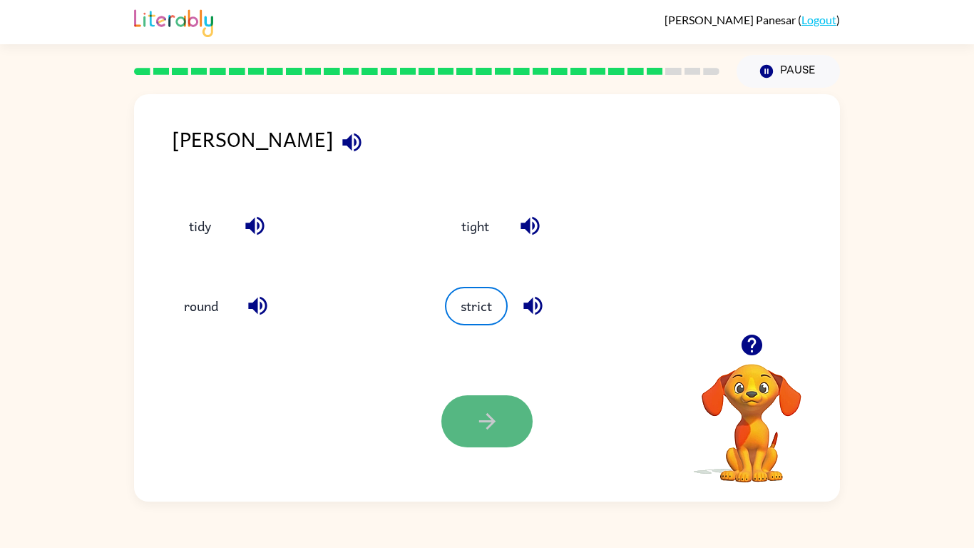
click at [514, 439] on button "button" at bounding box center [486, 421] width 91 height 52
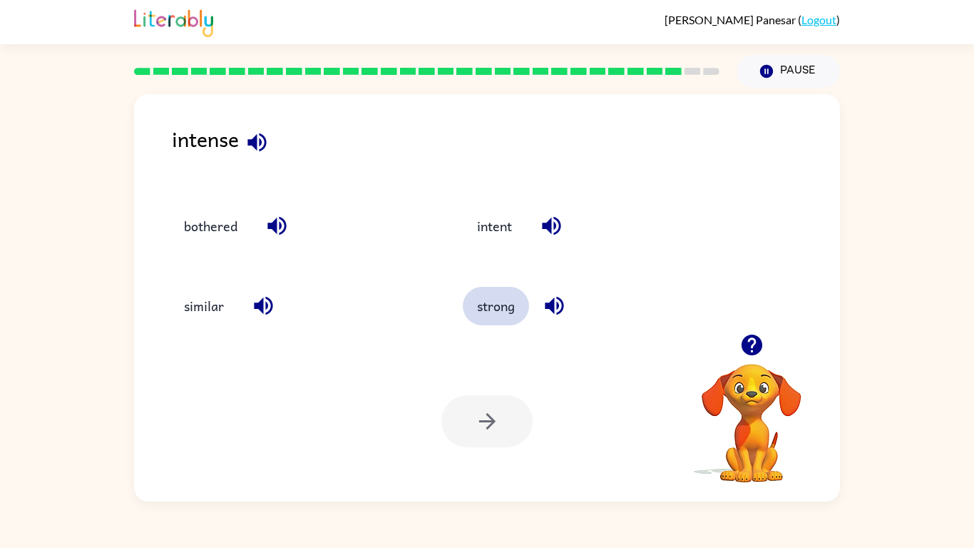
click at [486, 307] on button "strong" at bounding box center [496, 306] width 66 height 39
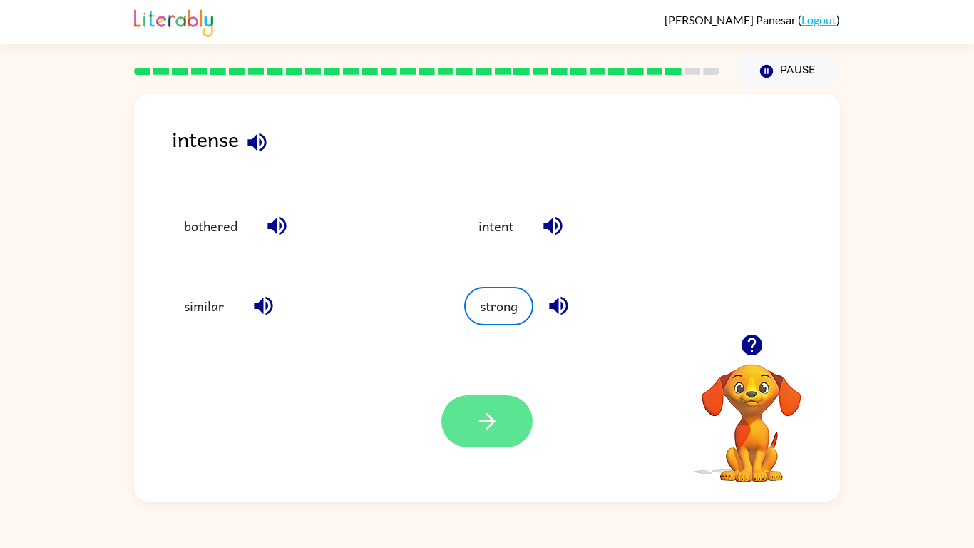
click at [482, 441] on button "button" at bounding box center [486, 421] width 91 height 52
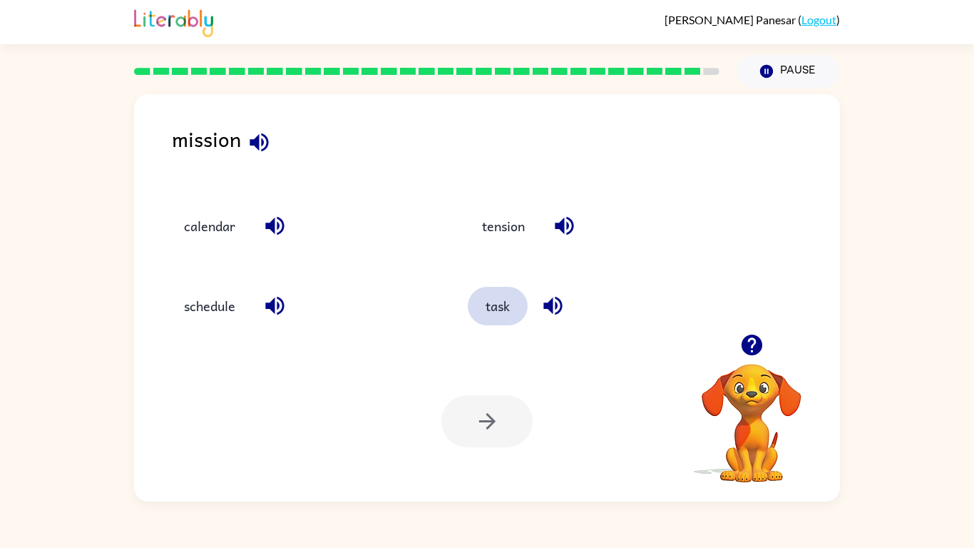
click at [491, 307] on button "task" at bounding box center [498, 306] width 60 height 39
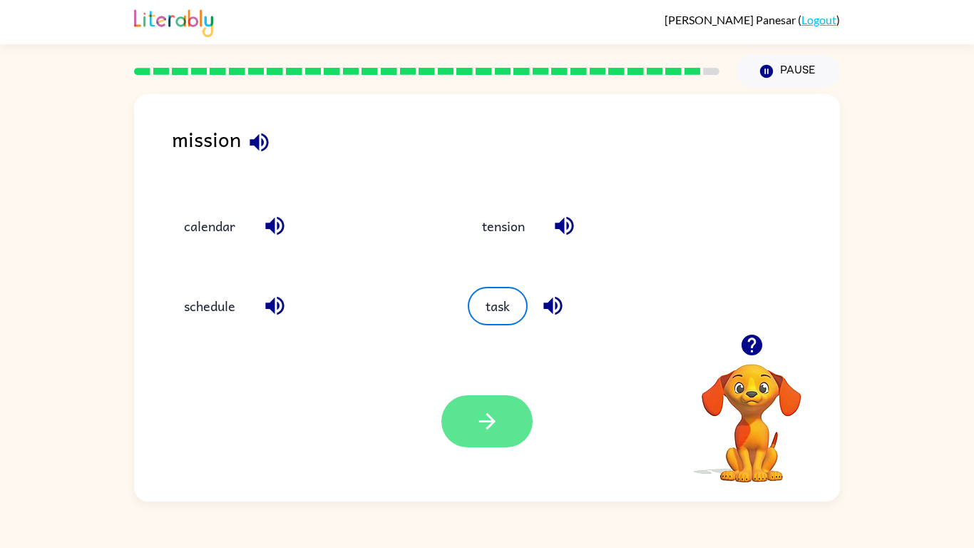
click at [510, 408] on button "button" at bounding box center [486, 421] width 91 height 52
